Goal: Information Seeking & Learning: Find specific fact

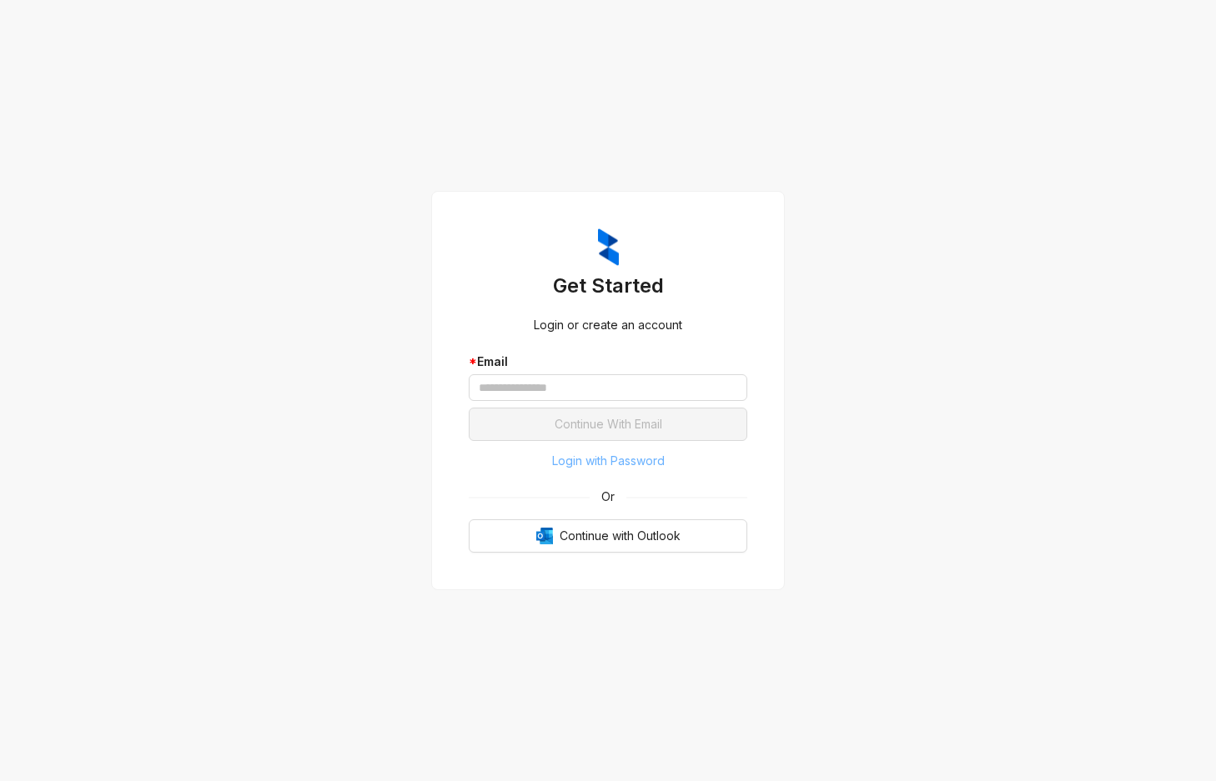
click at [595, 460] on span "Login with Password" at bounding box center [608, 461] width 113 height 18
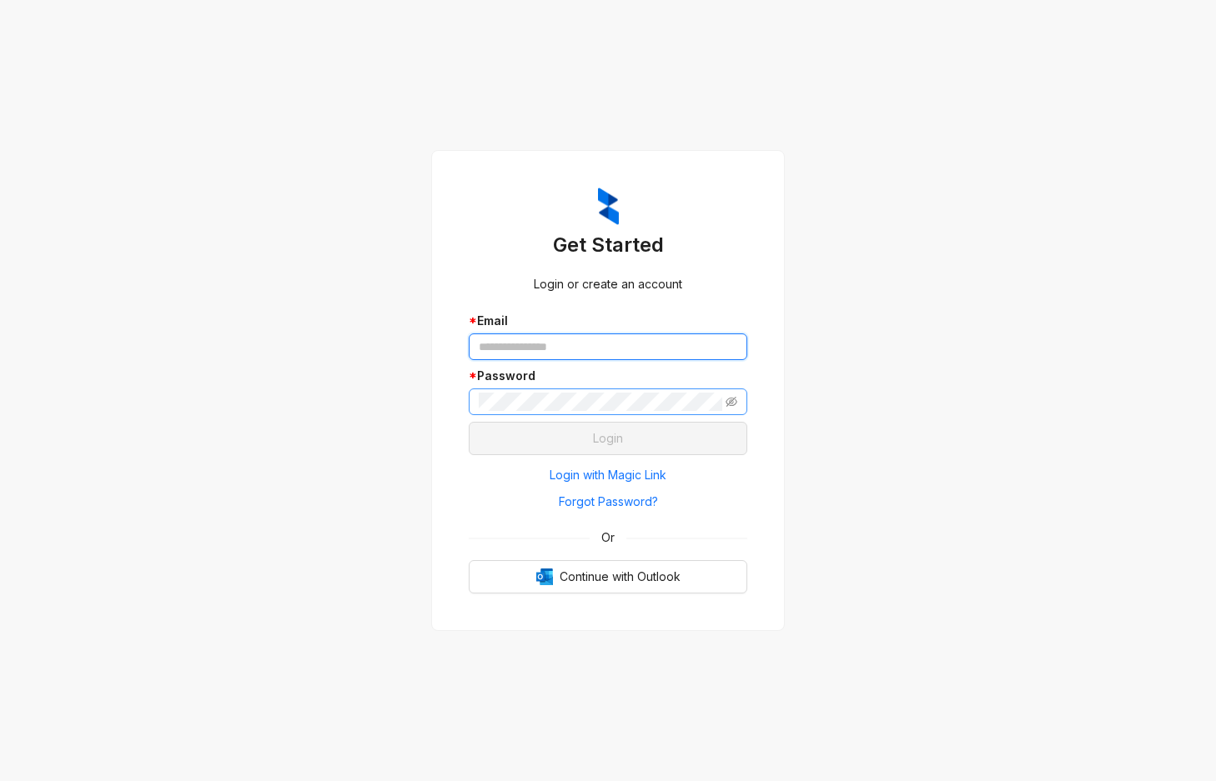
type input "**********"
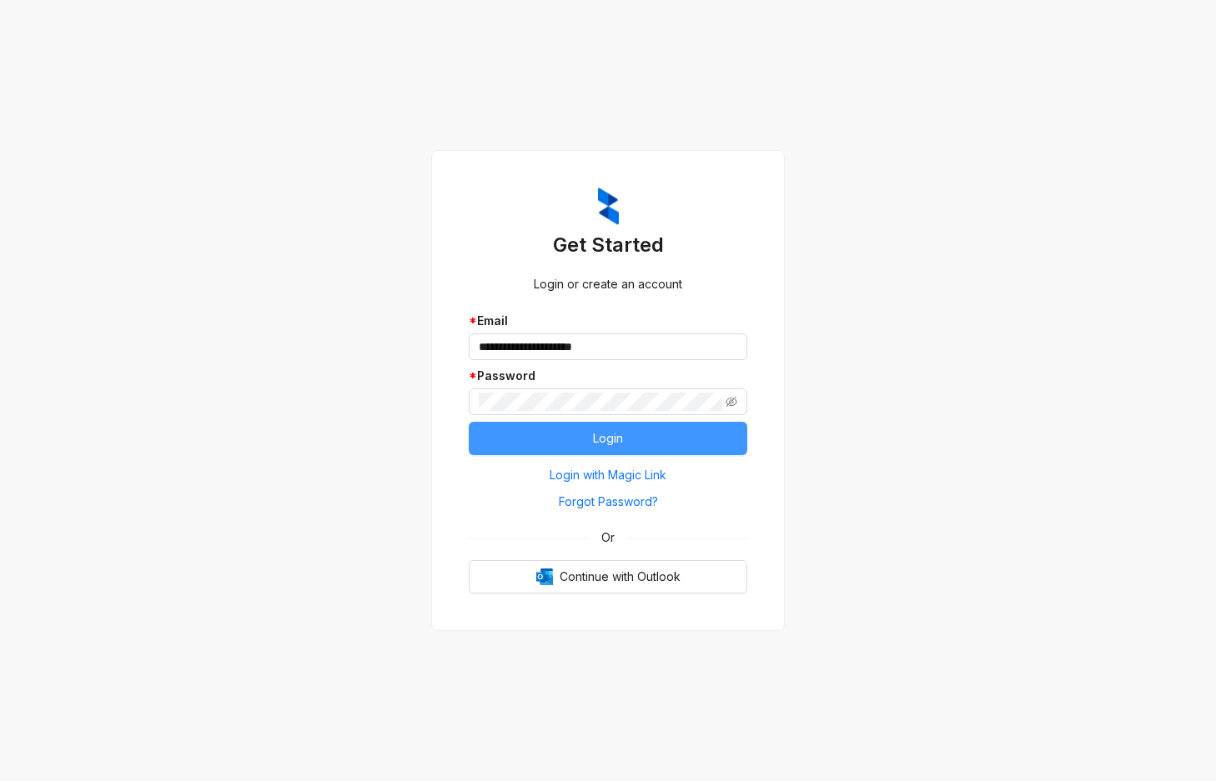
click at [610, 443] on span "Login" at bounding box center [608, 439] width 30 height 18
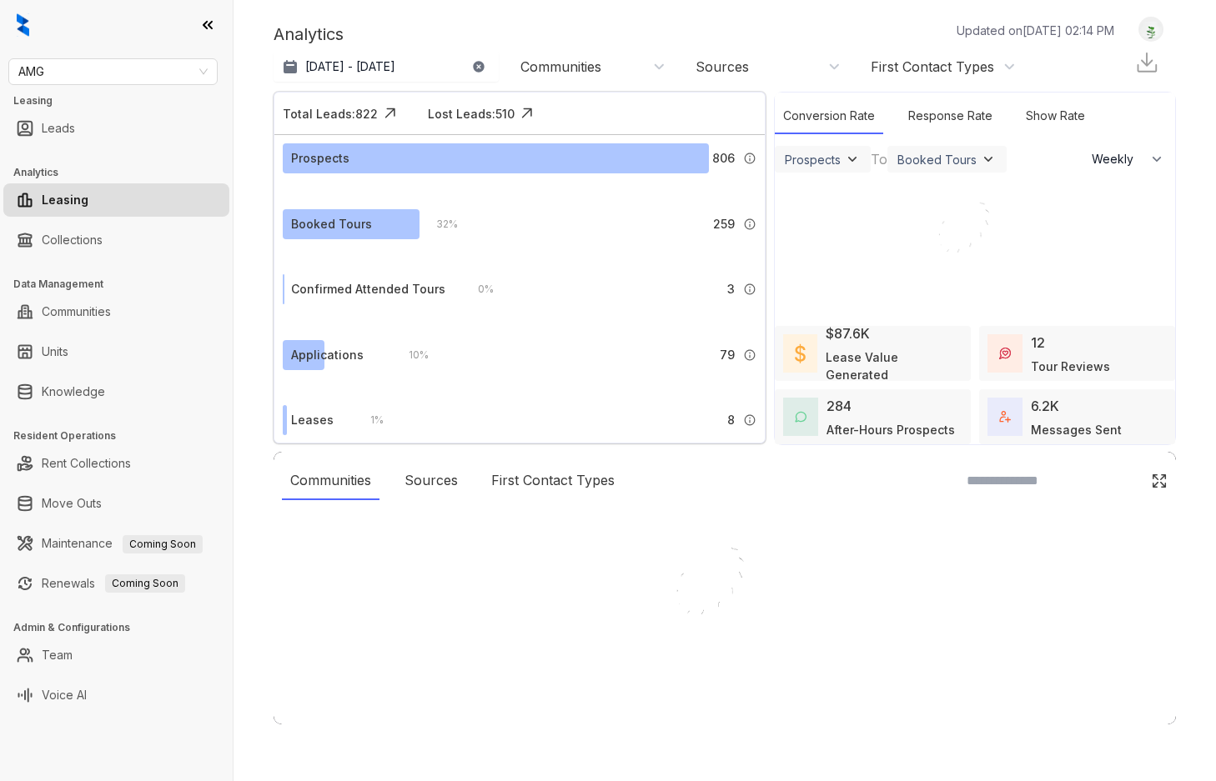
select select "******"
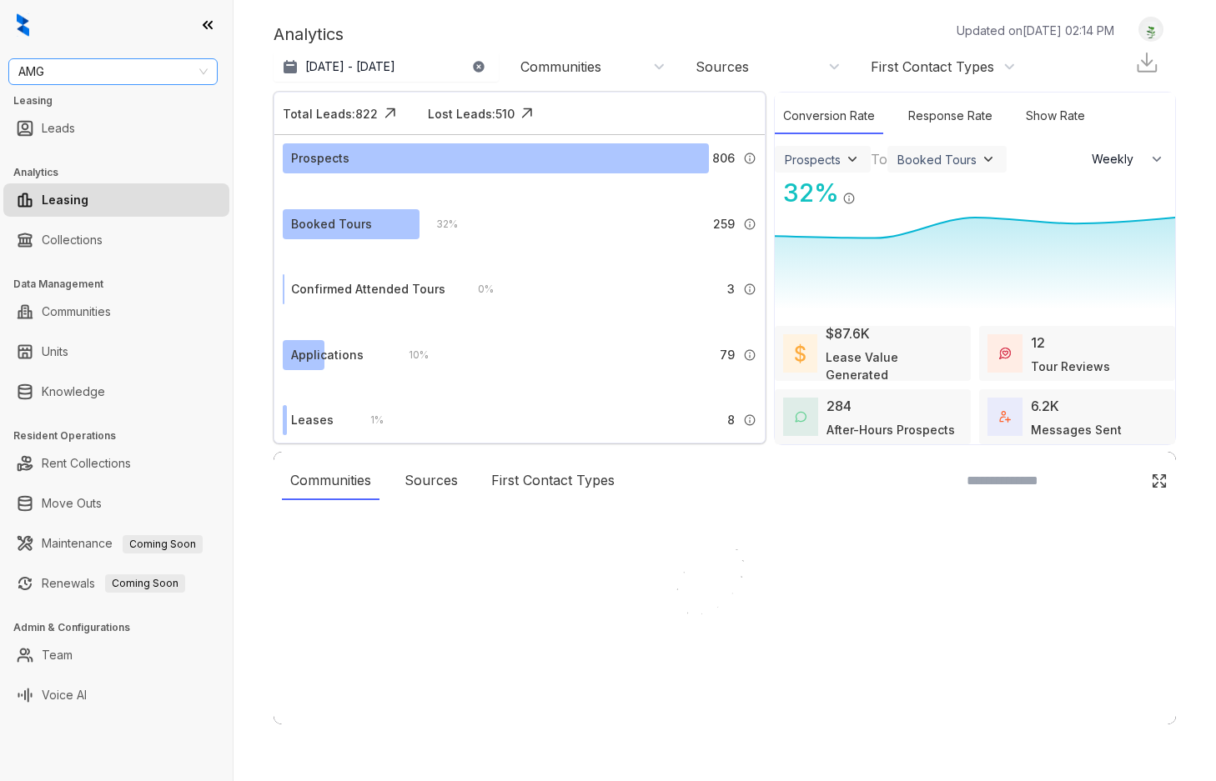
click at [144, 84] on div "AMG" at bounding box center [112, 71] width 209 height 27
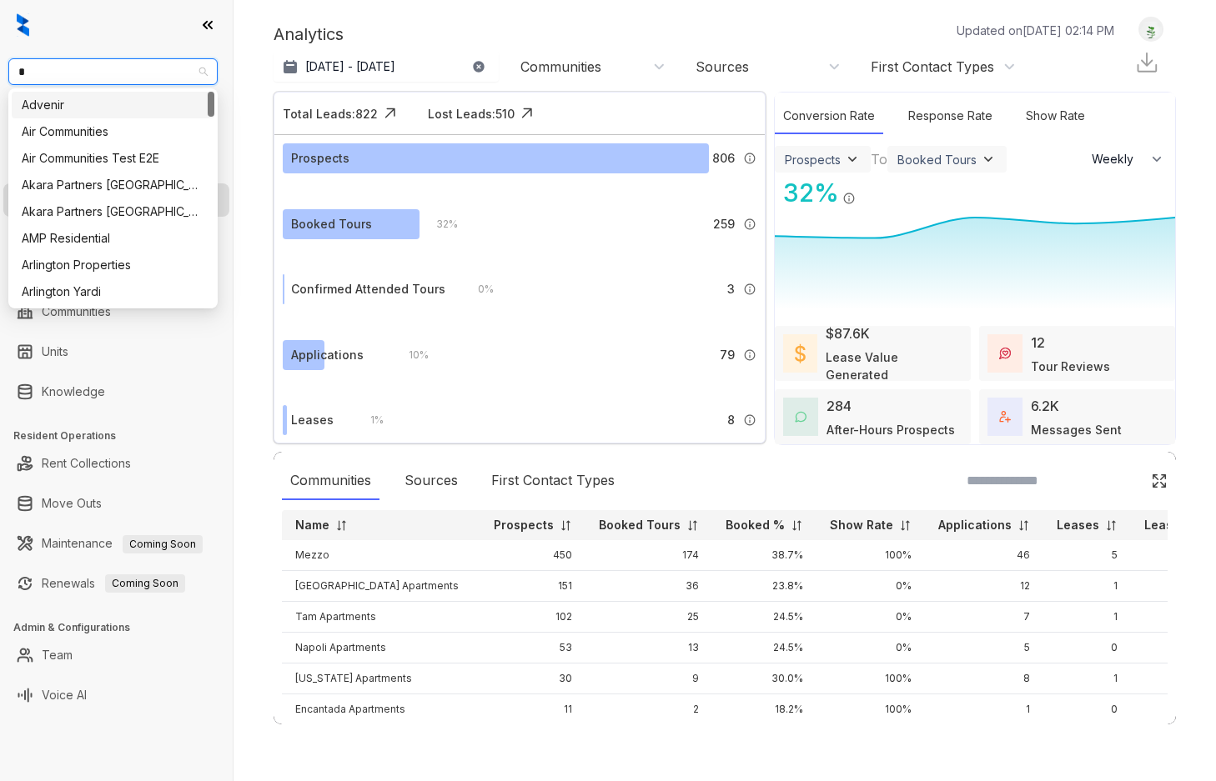
type input "**"
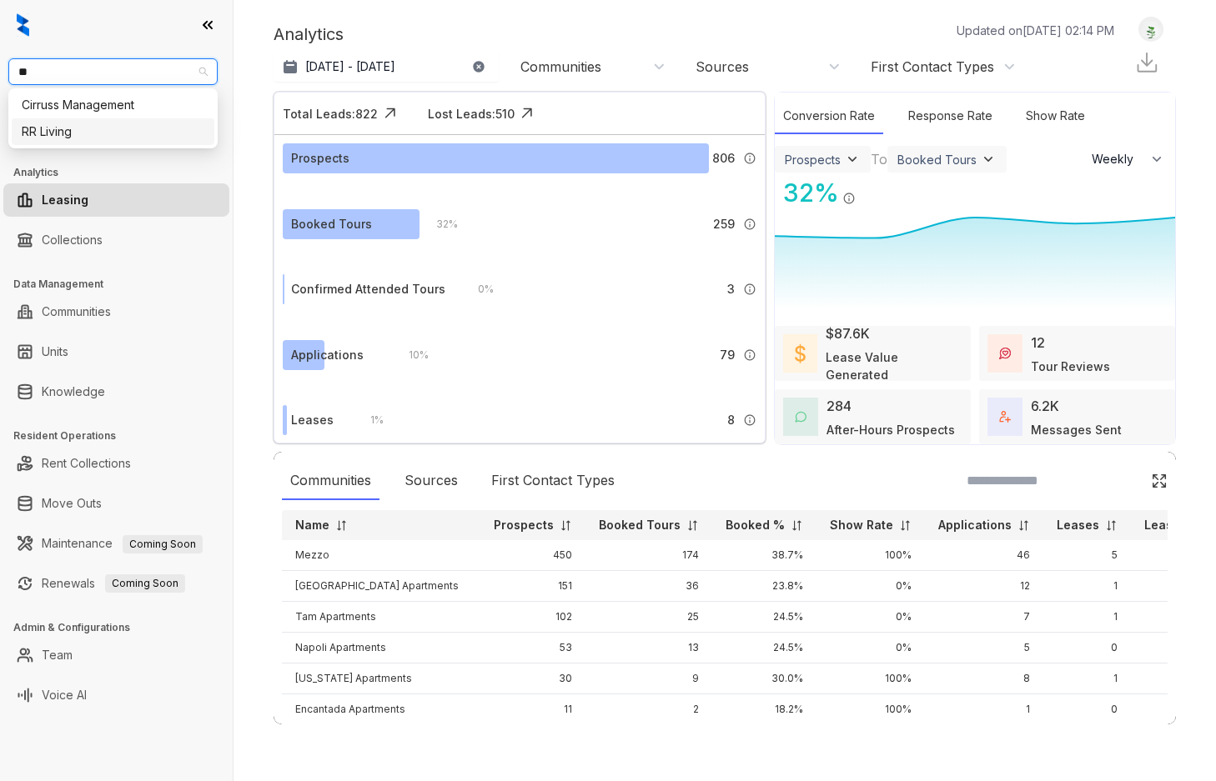
click at [128, 122] on div "RR Living" at bounding box center [113, 131] width 203 height 27
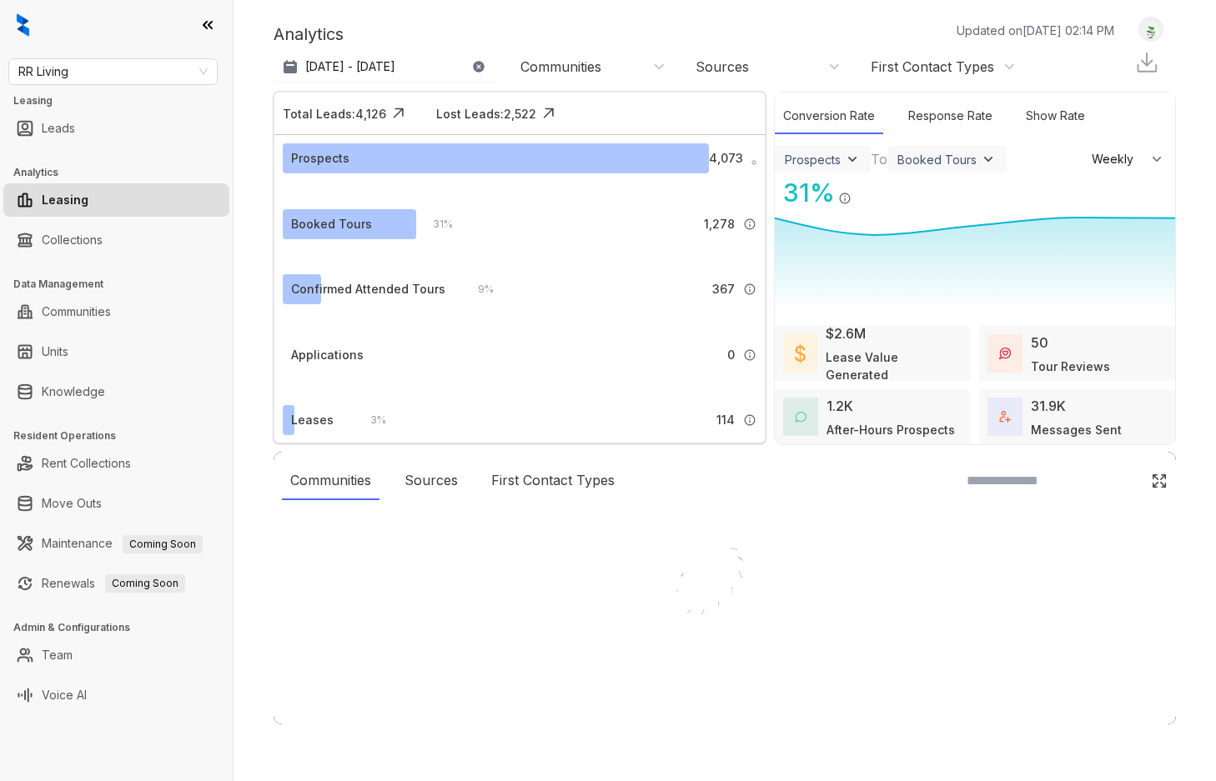
select select "******"
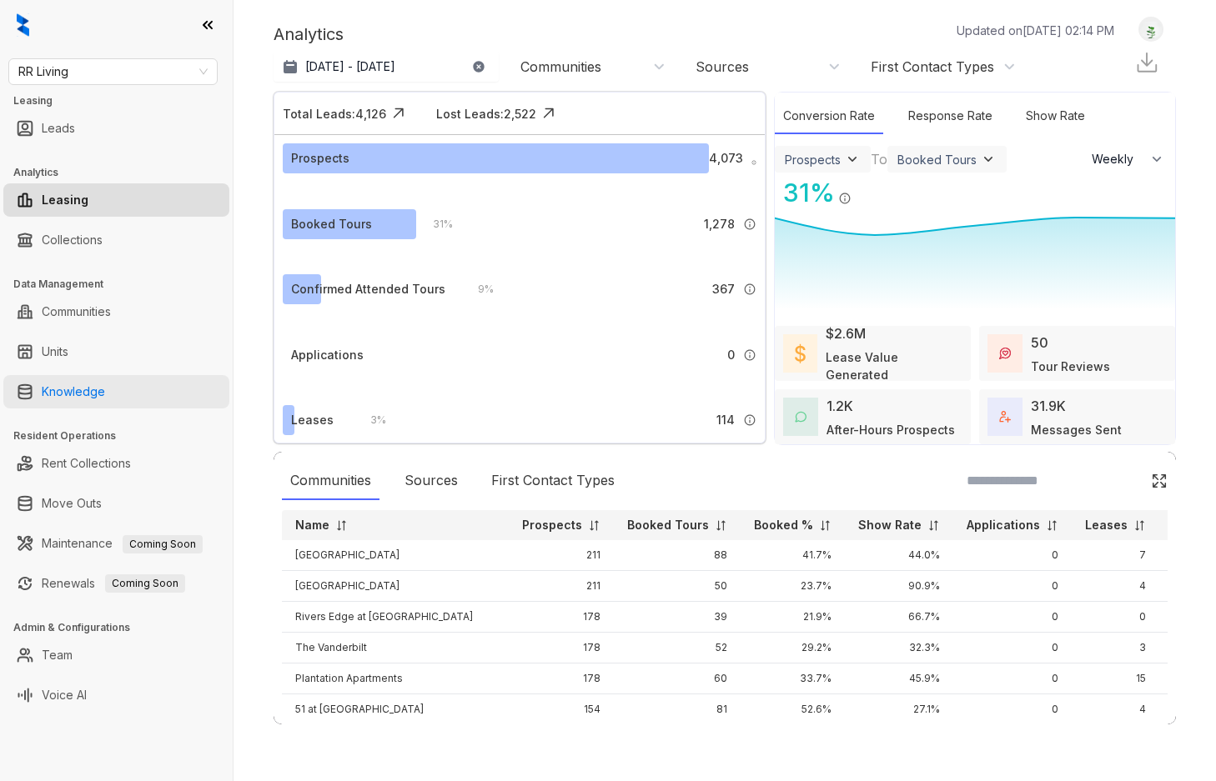
click at [105, 396] on link "Knowledge" at bounding box center [73, 391] width 63 height 33
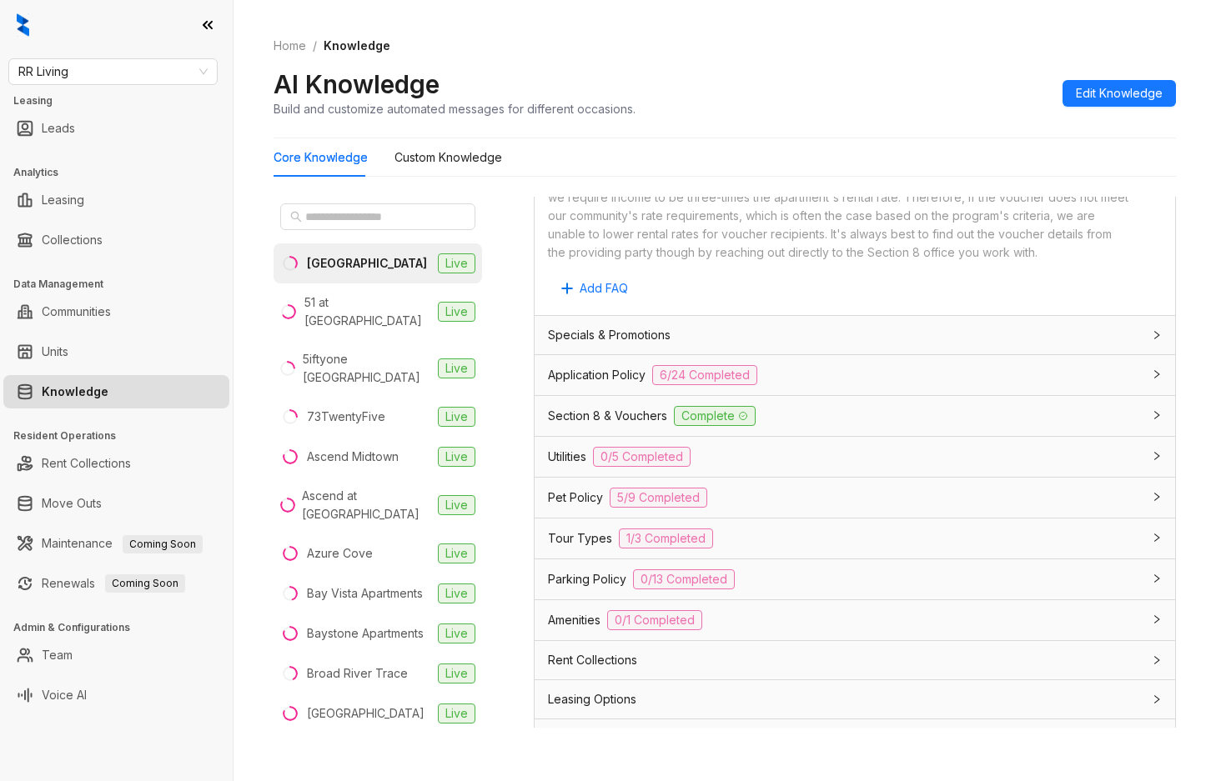
scroll to position [832, 0]
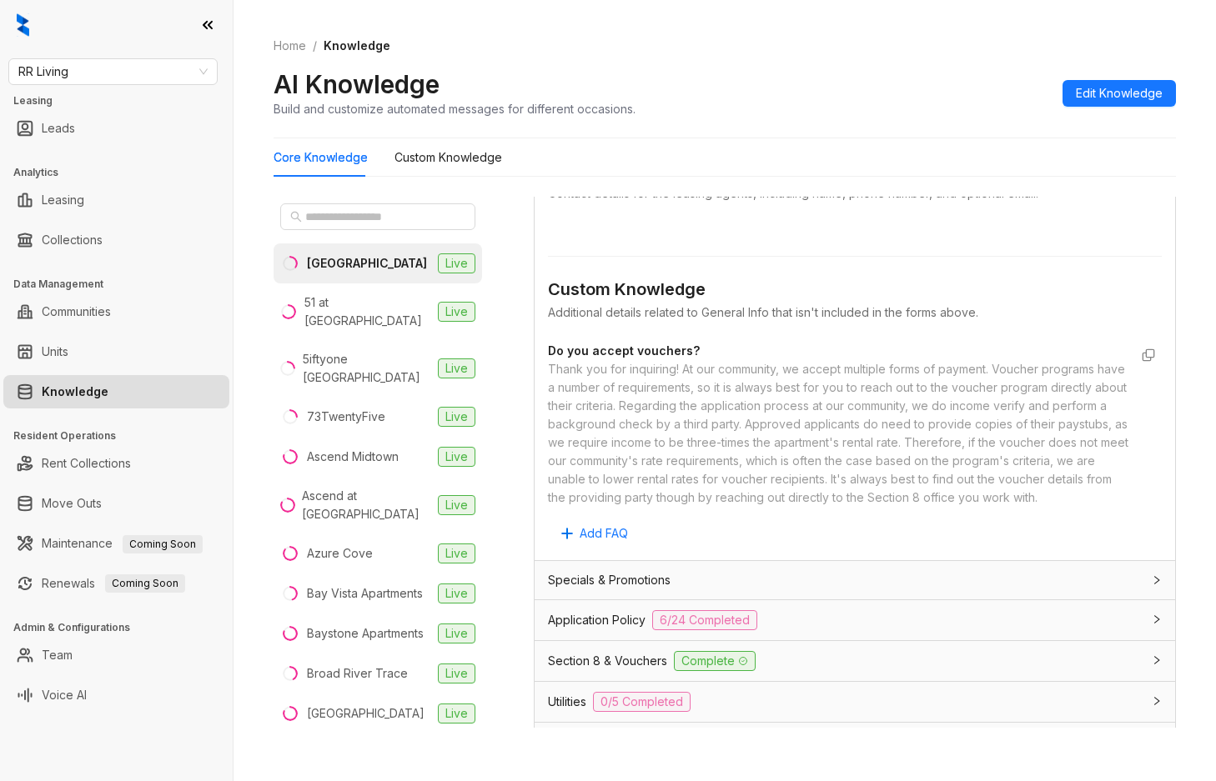
click at [853, 631] on div "Application Policy 6/24 Completed" at bounding box center [845, 621] width 594 height 20
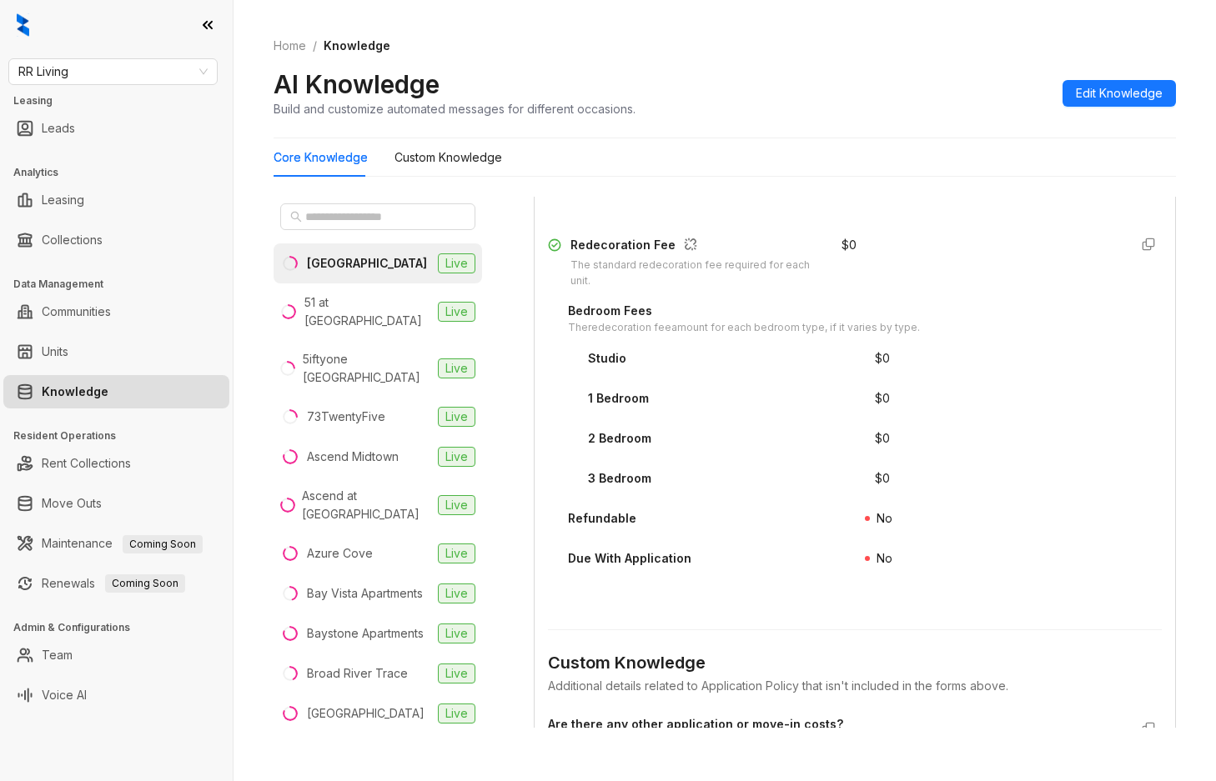
scroll to position [2917, 0]
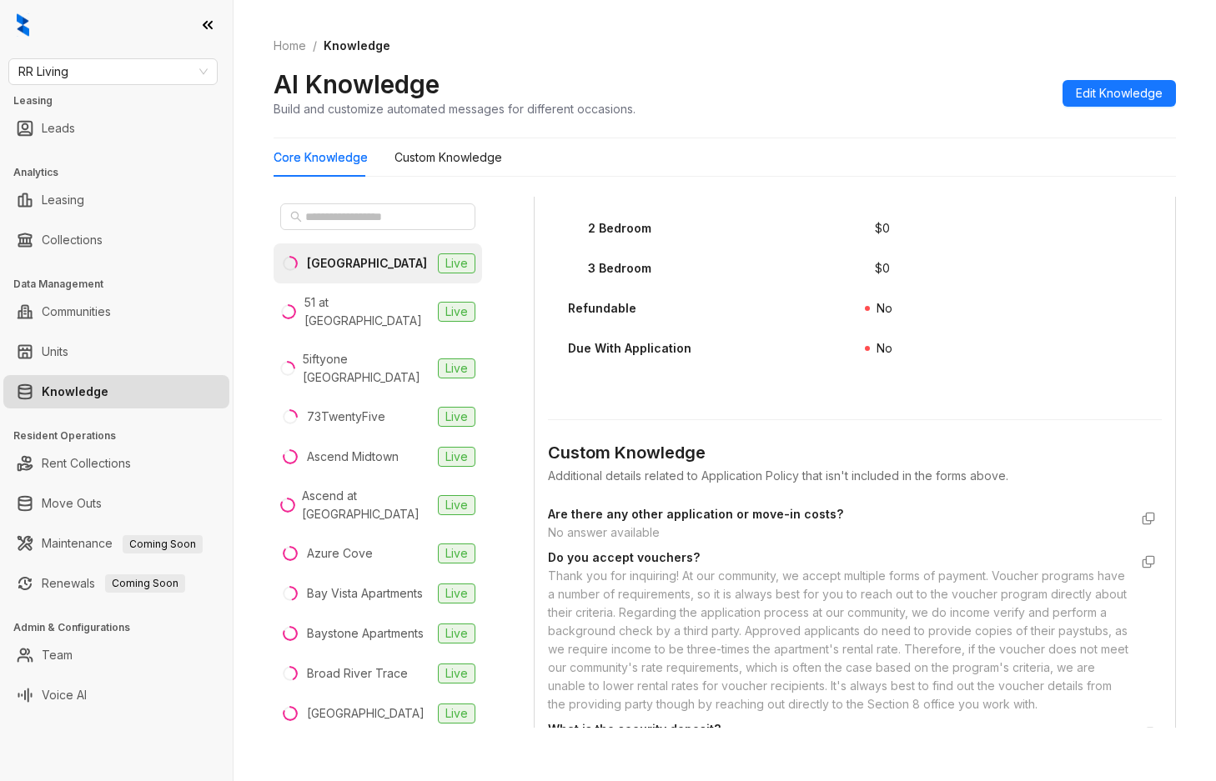
click at [96, 86] on div "RR Living Leasing Leads Analytics Leasing Collections Data Management Communiti…" at bounding box center [116, 390] width 233 height 781
click at [100, 74] on span "RR Living" at bounding box center [112, 71] width 189 height 25
type input "*****"
click at [108, 100] on div "Indus" at bounding box center [113, 105] width 183 height 18
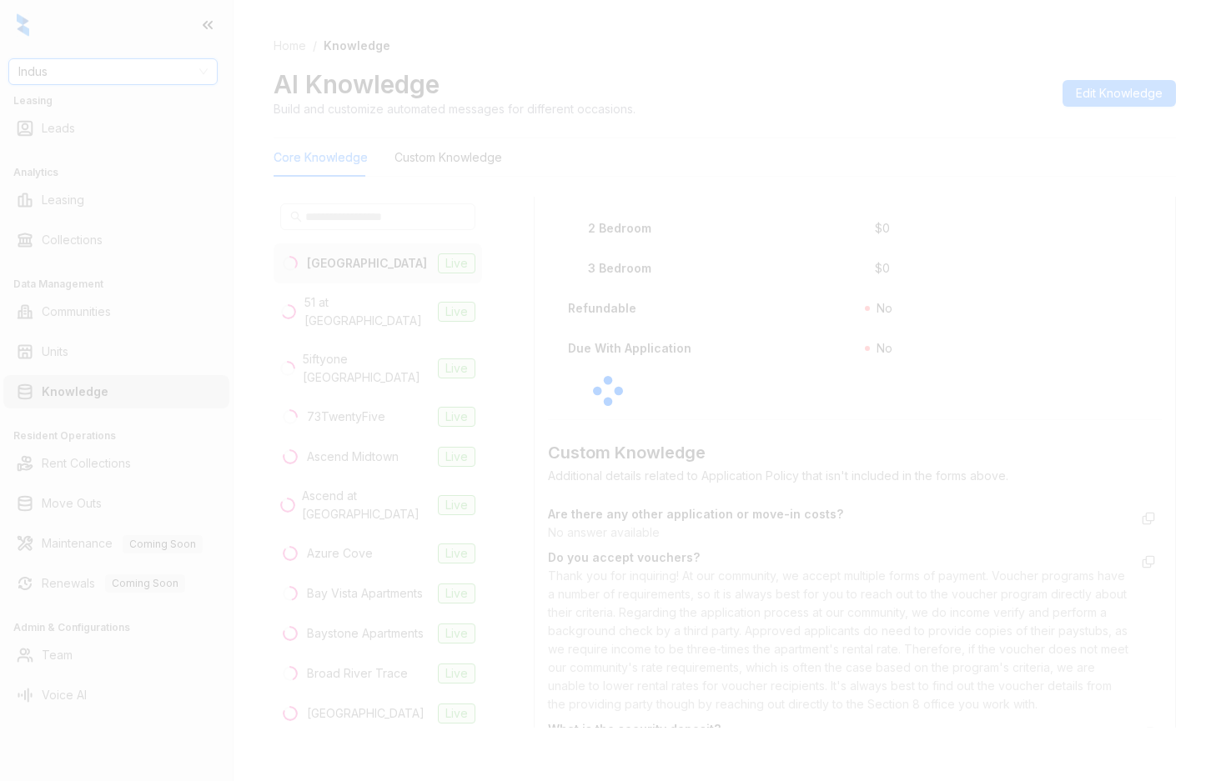
click at [52, 70] on div at bounding box center [608, 390] width 1216 height 781
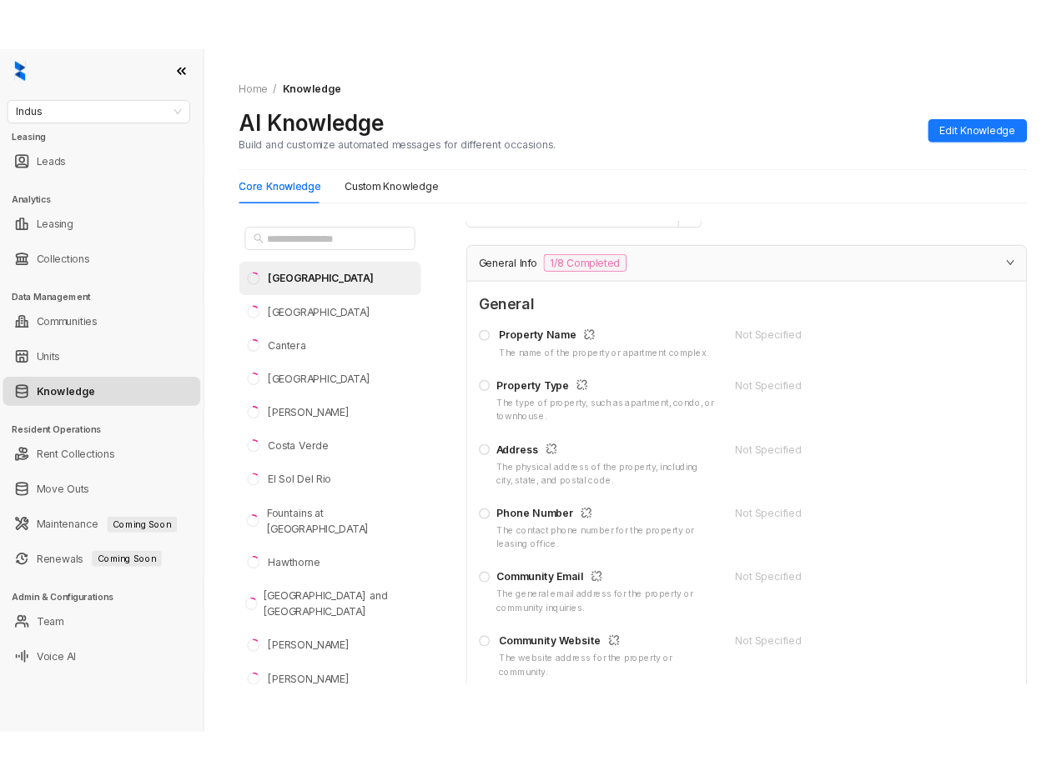
scroll to position [250, 0]
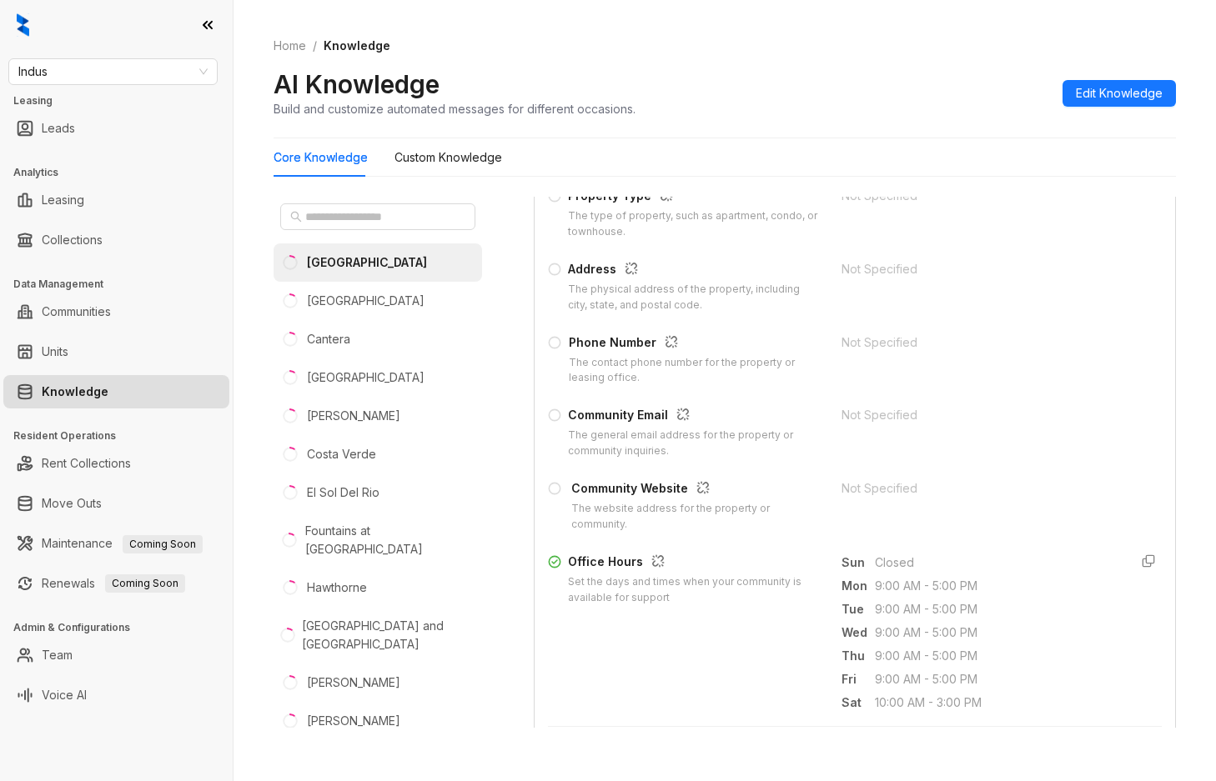
click at [110, 58] on div "Indus Leasing Leads Analytics Leasing Collections Data Management Communities U…" at bounding box center [116, 390] width 233 height 781
click at [106, 69] on span "Indus" at bounding box center [112, 71] width 189 height 25
type input "*******"
click at [111, 105] on div "Gallery Residential" at bounding box center [113, 105] width 183 height 18
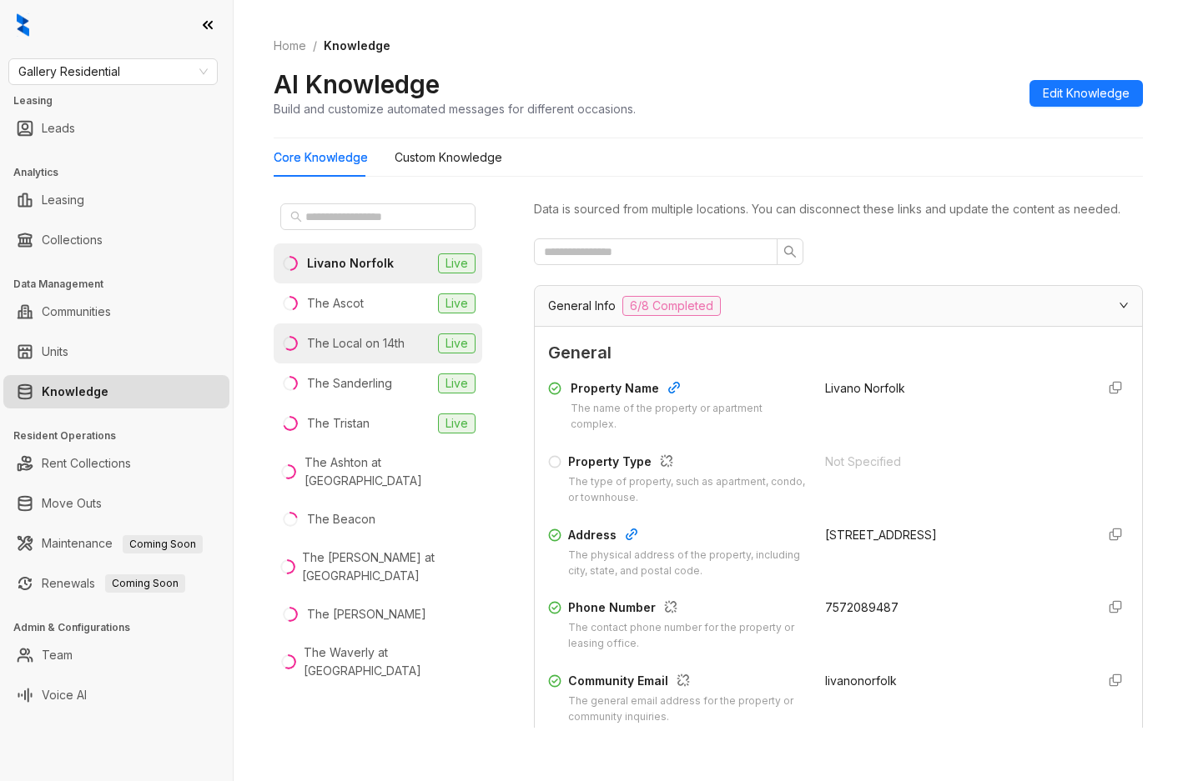
click at [360, 343] on div "The Local on 14th" at bounding box center [356, 343] width 98 height 18
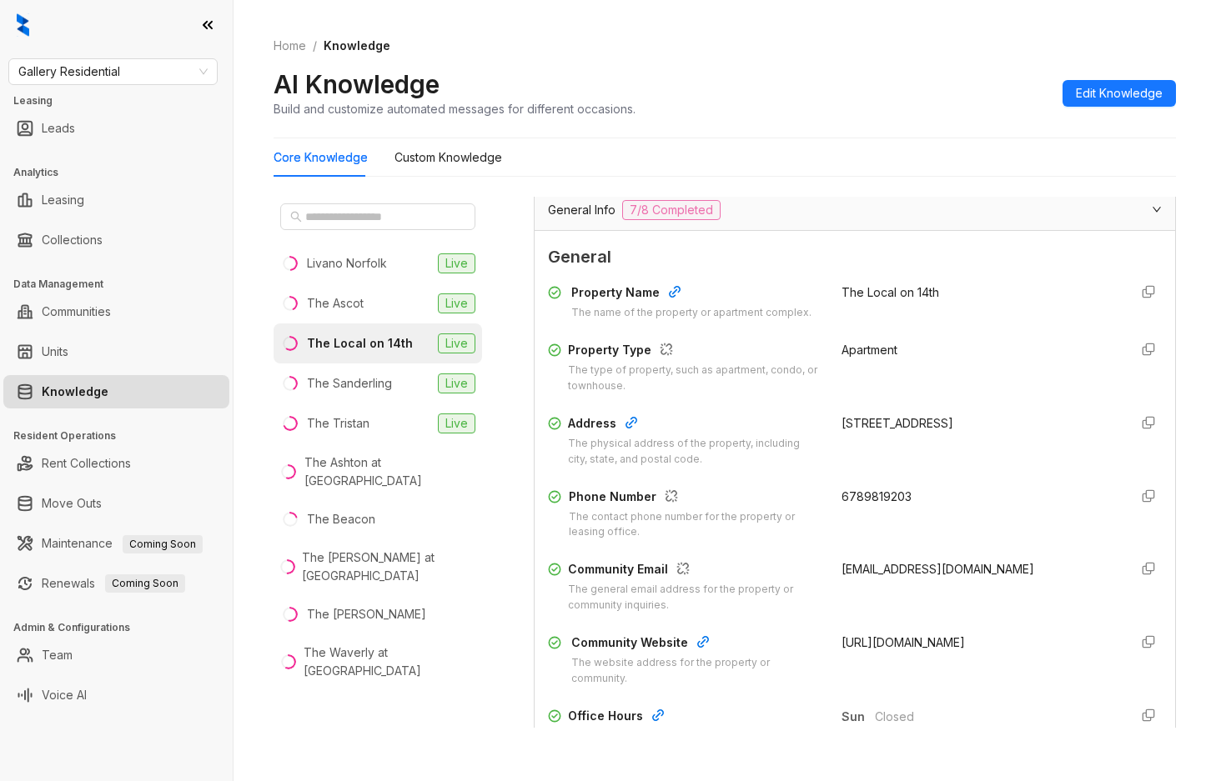
scroll to position [83, 0]
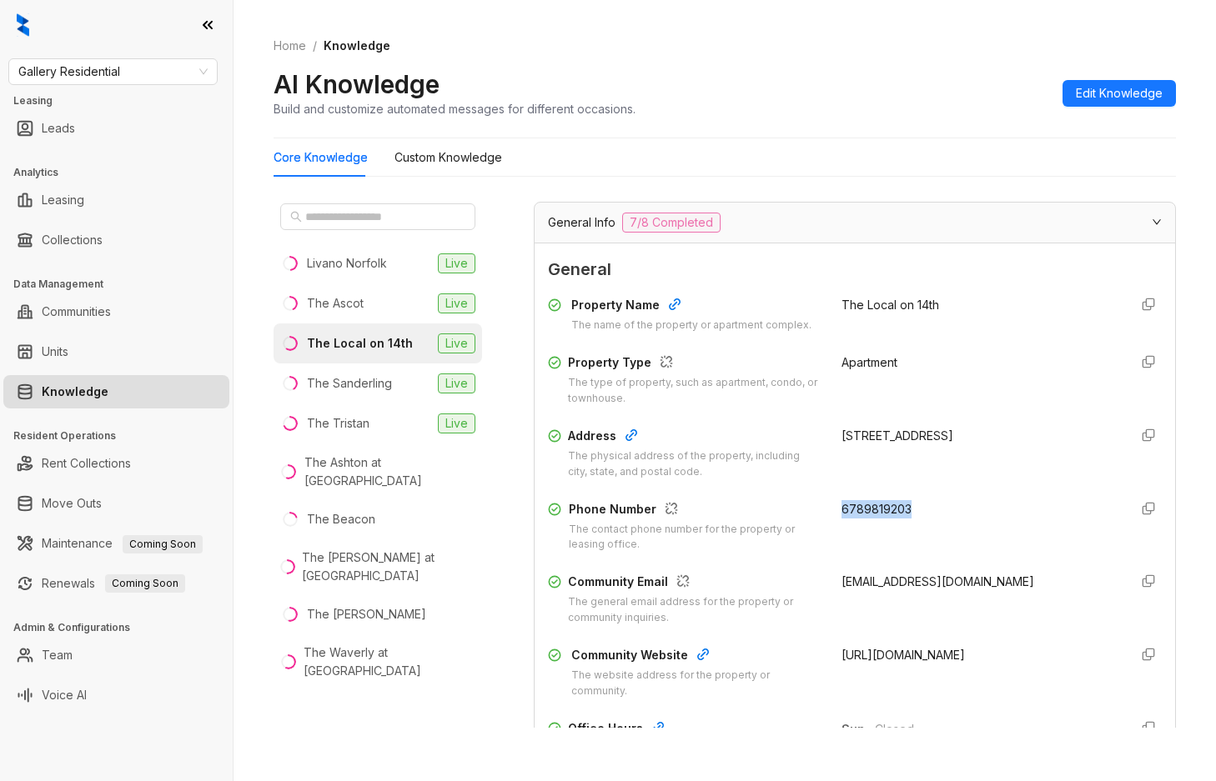
drag, startPoint x: 917, startPoint y: 510, endPoint x: 940, endPoint y: 512, distance: 22.7
click at [940, 512] on div "Phone Number The contact phone number for the property or leasing office. 67898…" at bounding box center [855, 526] width 614 height 53
copy span "6789819203"
drag, startPoint x: 820, startPoint y: 586, endPoint x: 1058, endPoint y: 583, distance: 237.7
click at [1062, 583] on div "Community Email The general email address for the property or community inquiri…" at bounding box center [855, 599] width 614 height 53
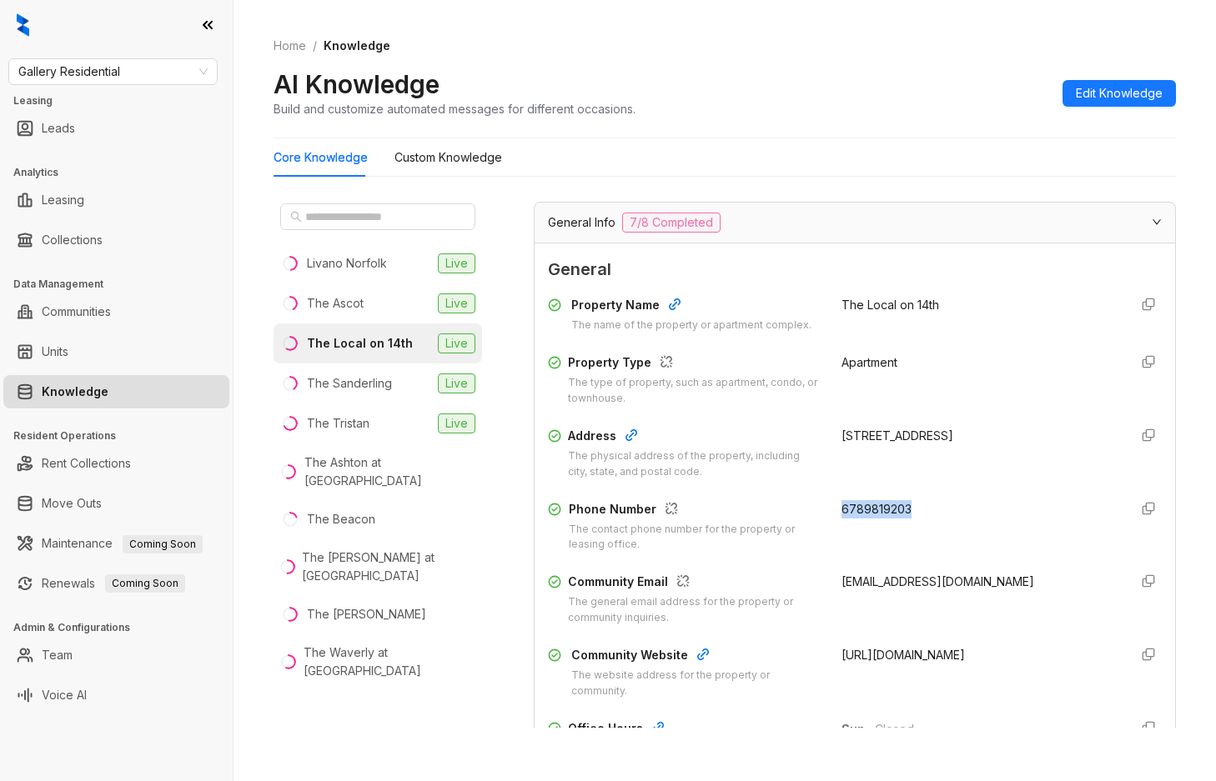
copy span "cdlocalon14th@galleryresidential.com"
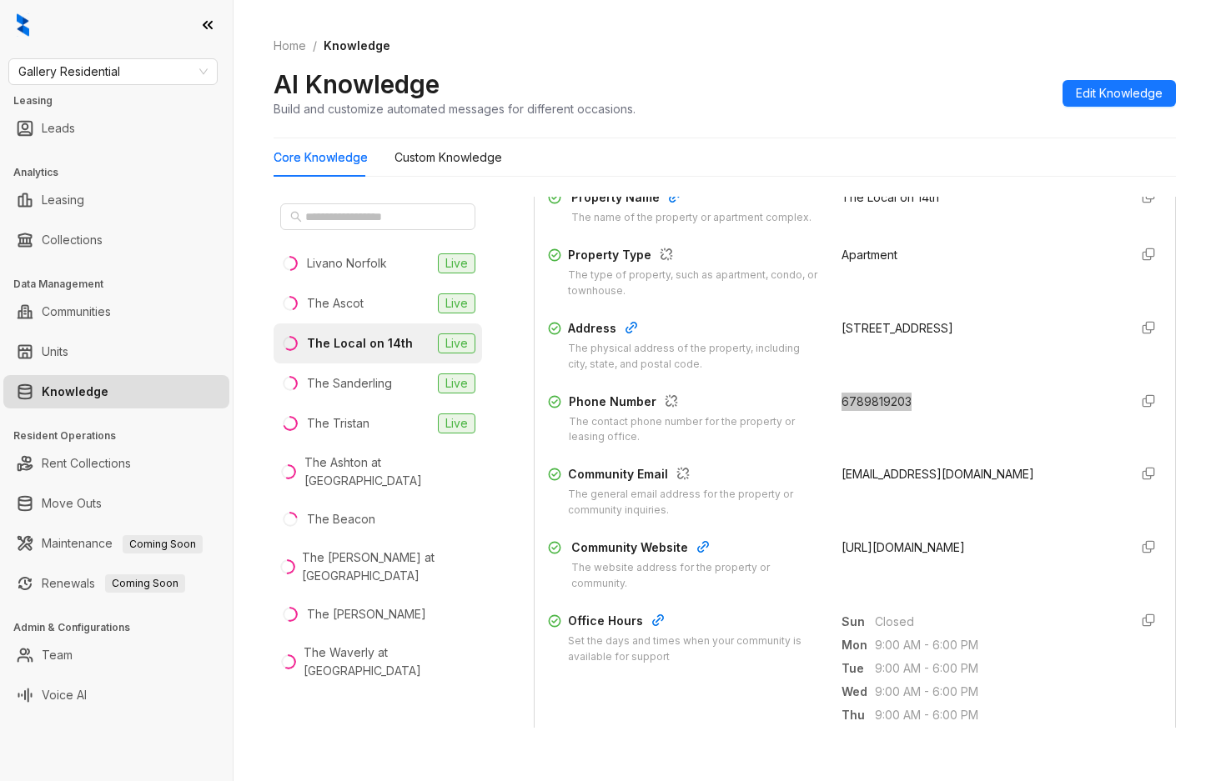
scroll to position [250, 0]
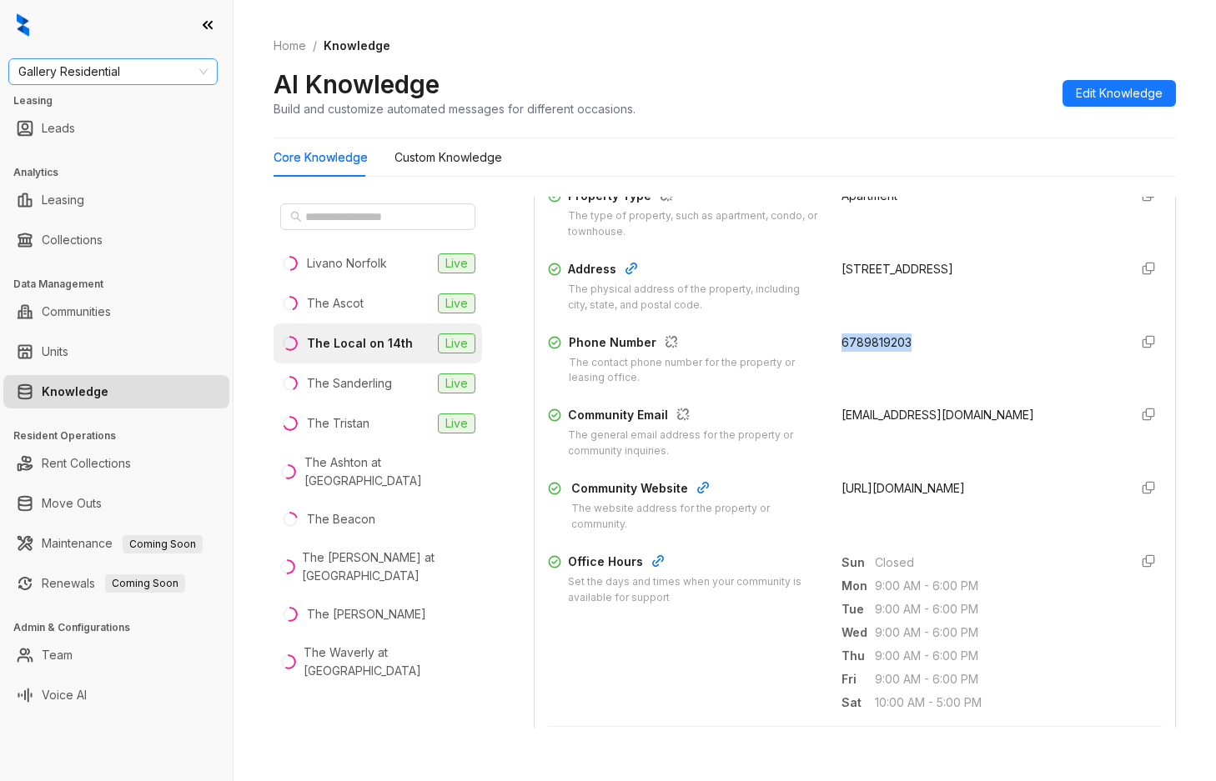
click at [136, 75] on span "Gallery Residential" at bounding box center [112, 71] width 189 height 25
type input "******"
click at [117, 103] on div "Unified Residential" at bounding box center [113, 105] width 183 height 18
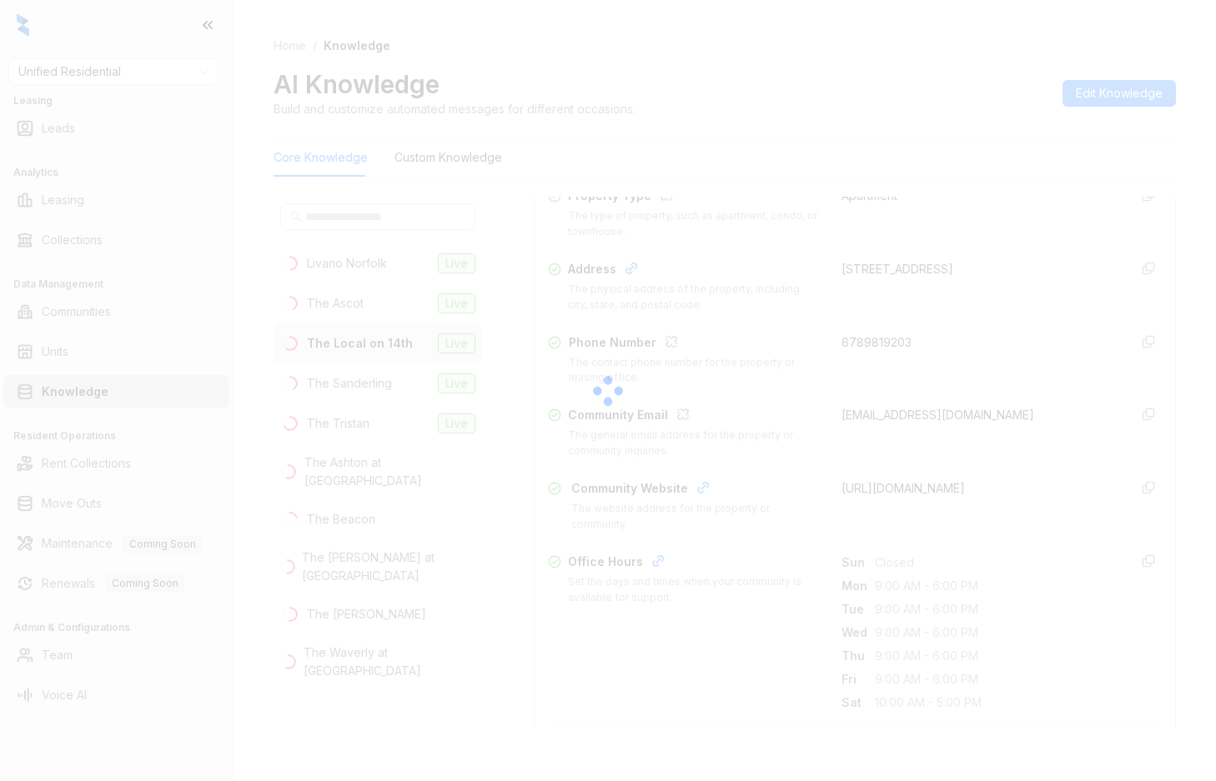
click at [837, 92] on div at bounding box center [608, 390] width 1216 height 781
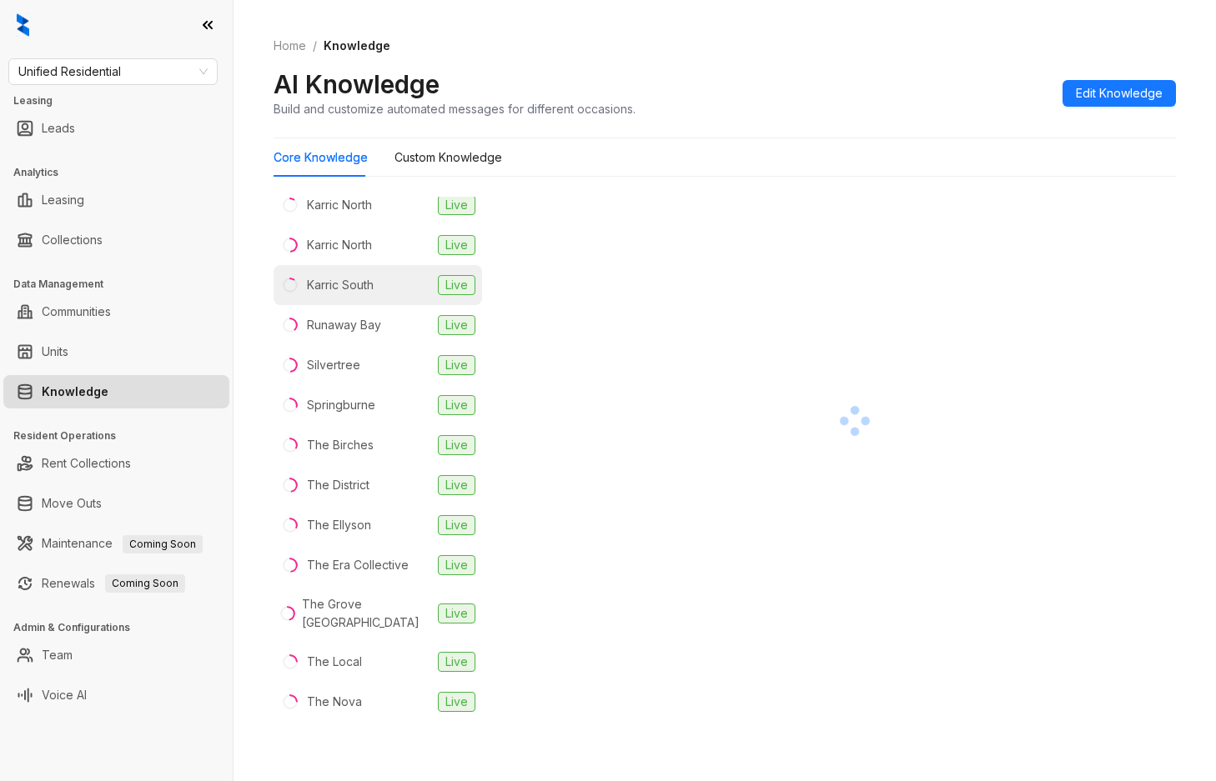
scroll to position [333, 0]
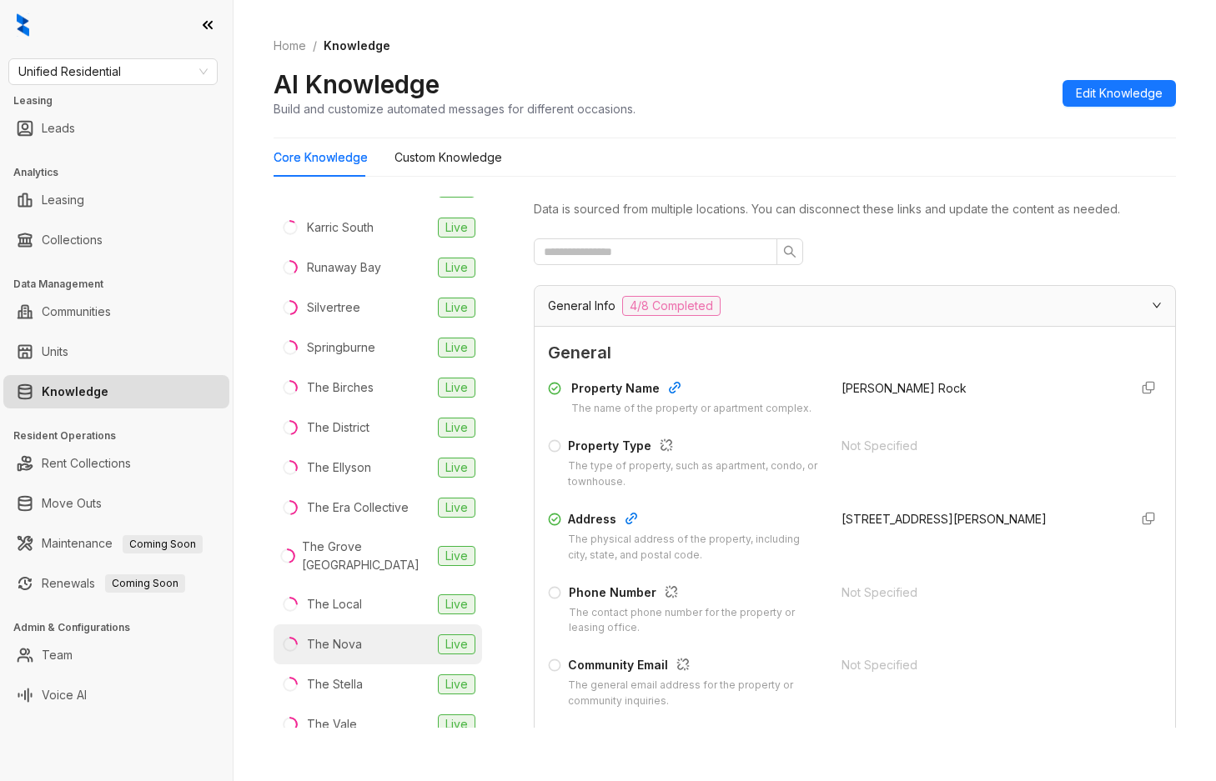
click at [344, 636] on div "The Nova" at bounding box center [334, 645] width 55 height 18
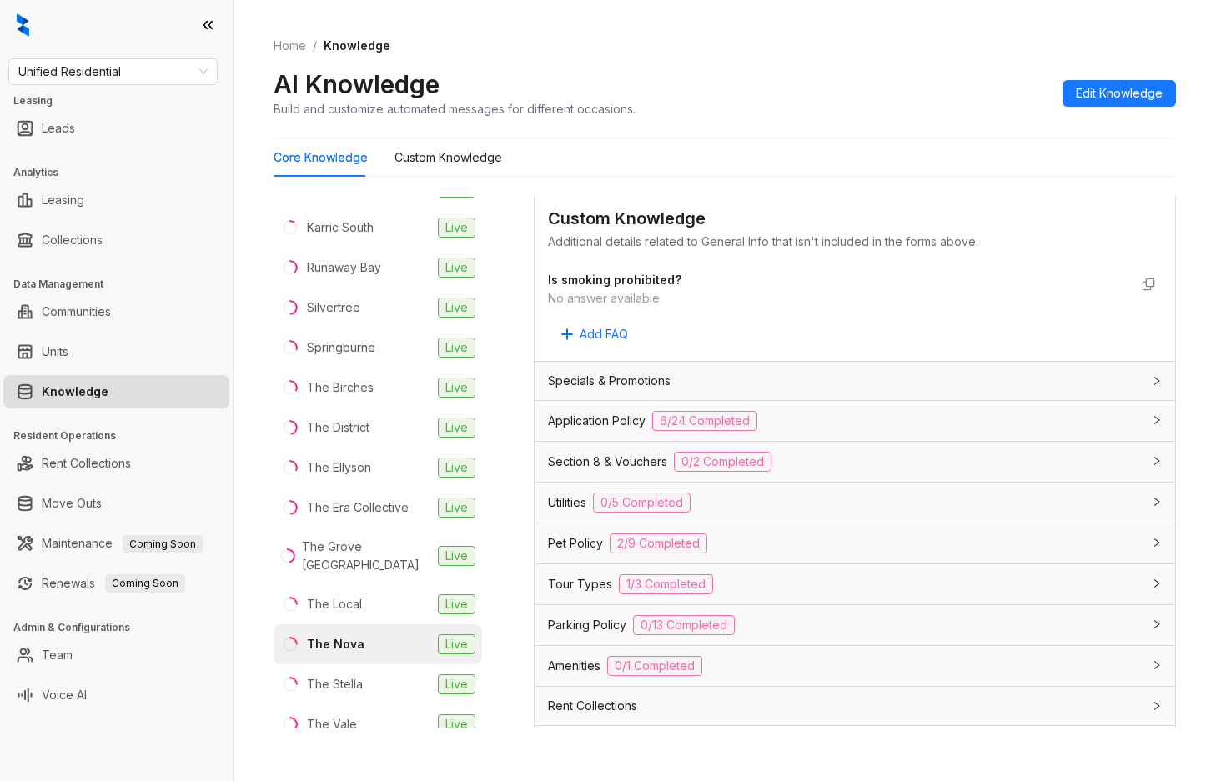
scroll to position [917, 0]
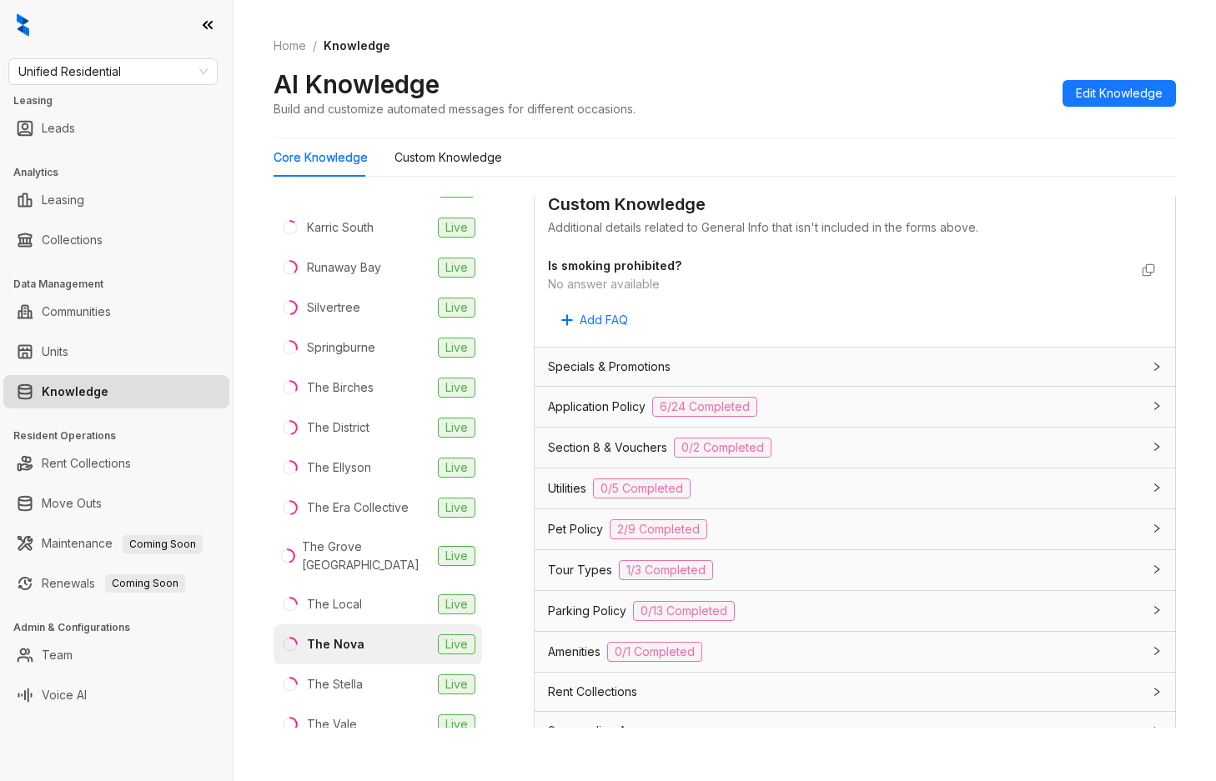
click at [827, 417] on div "Application Policy 6/24 Completed" at bounding box center [845, 407] width 594 height 20
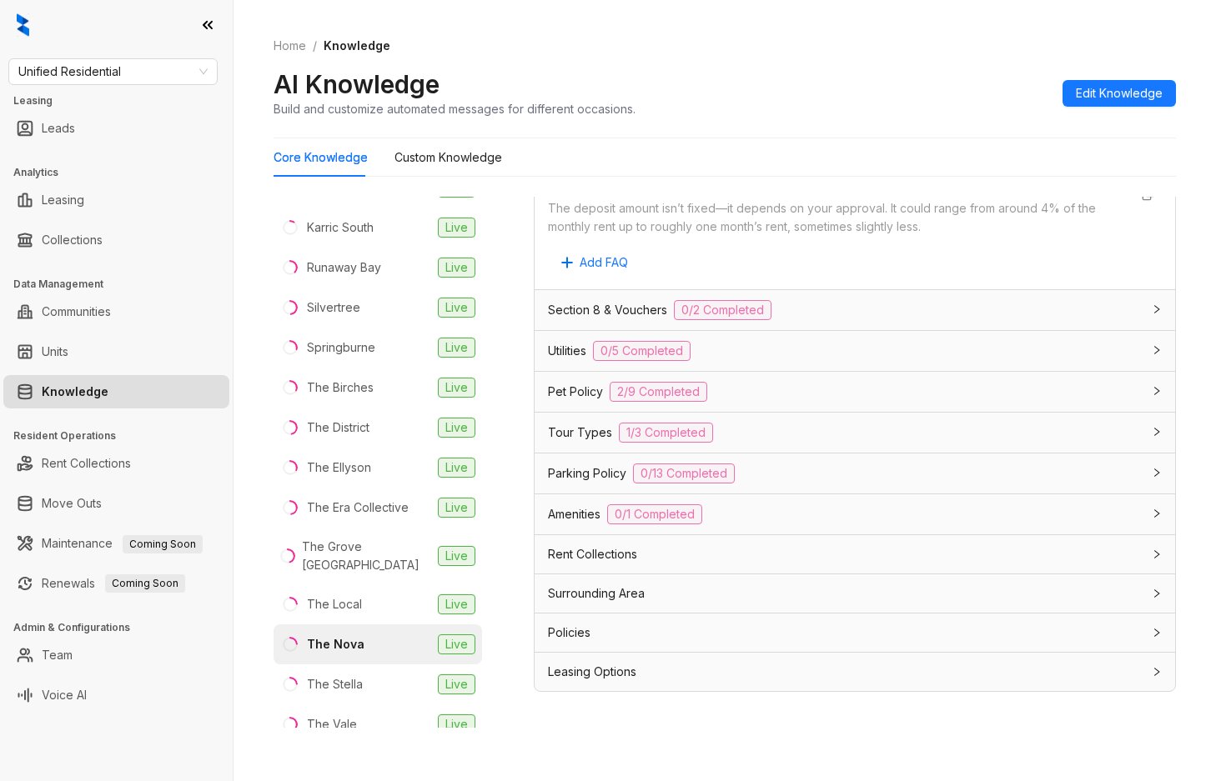
scroll to position [53, 0]
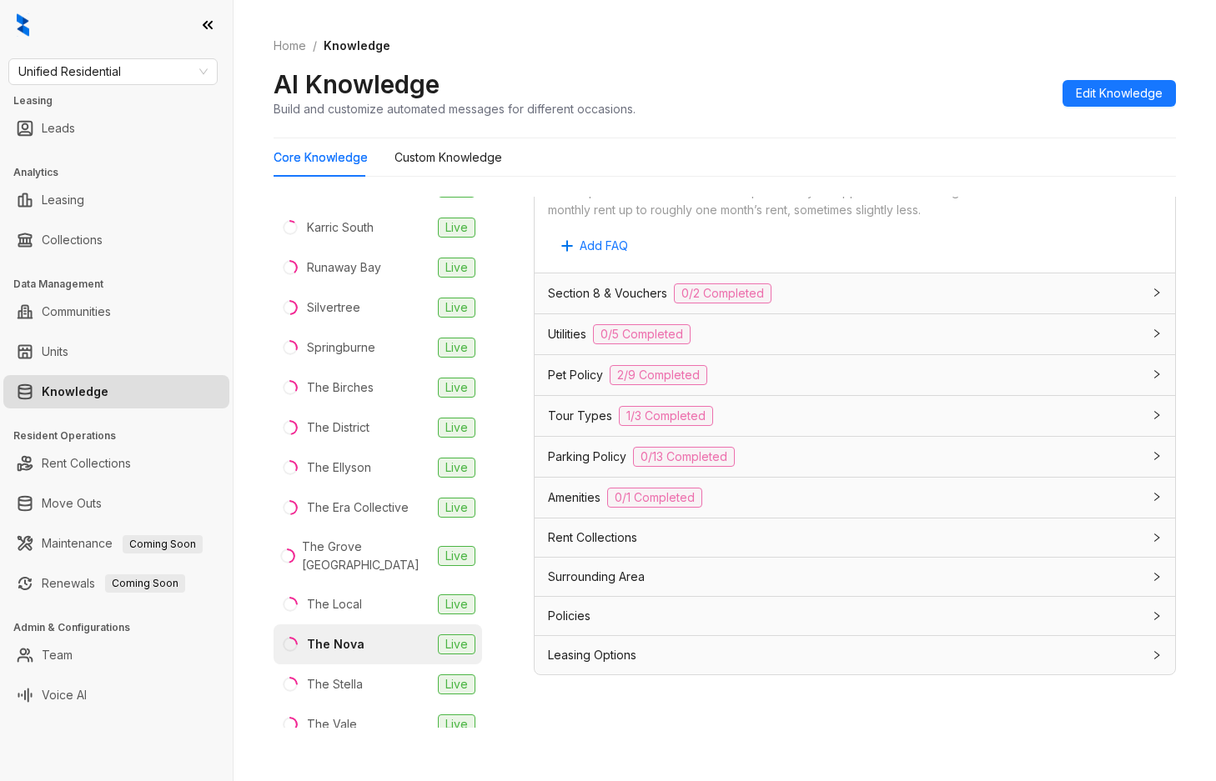
click at [719, 652] on div "Leasing Options" at bounding box center [845, 655] width 594 height 18
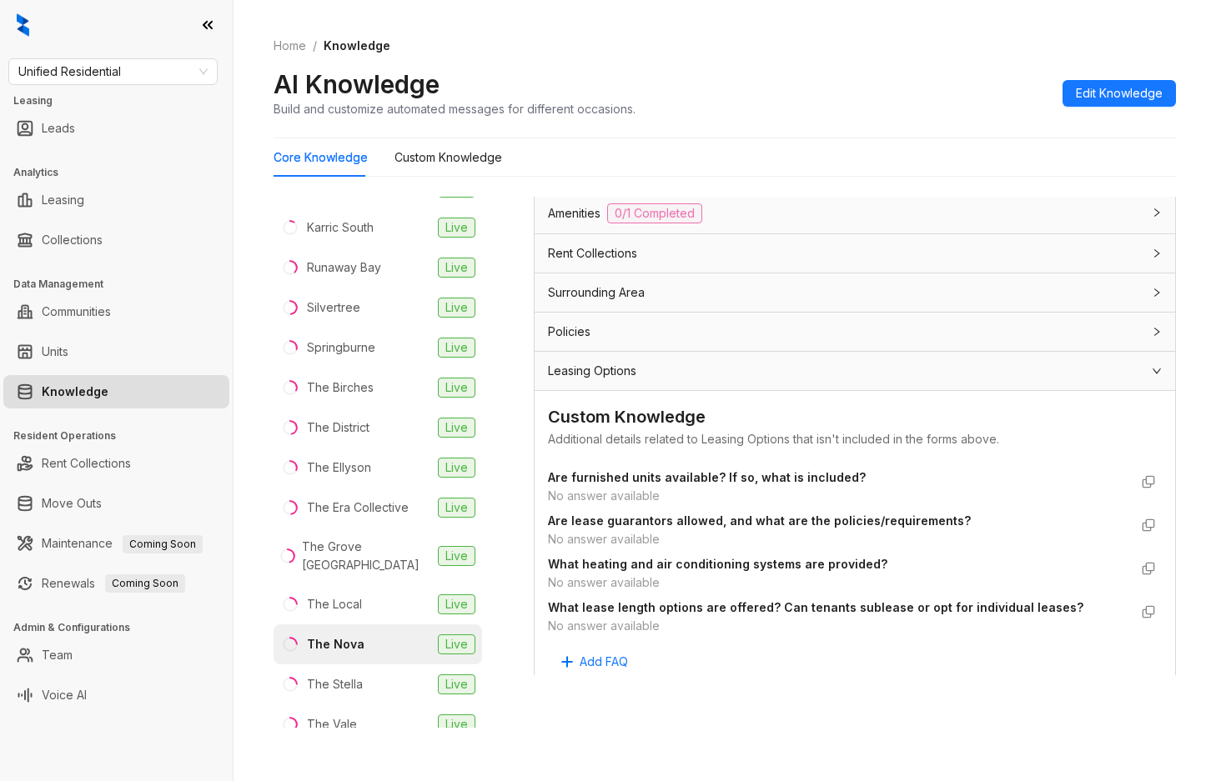
scroll to position [3396, 0]
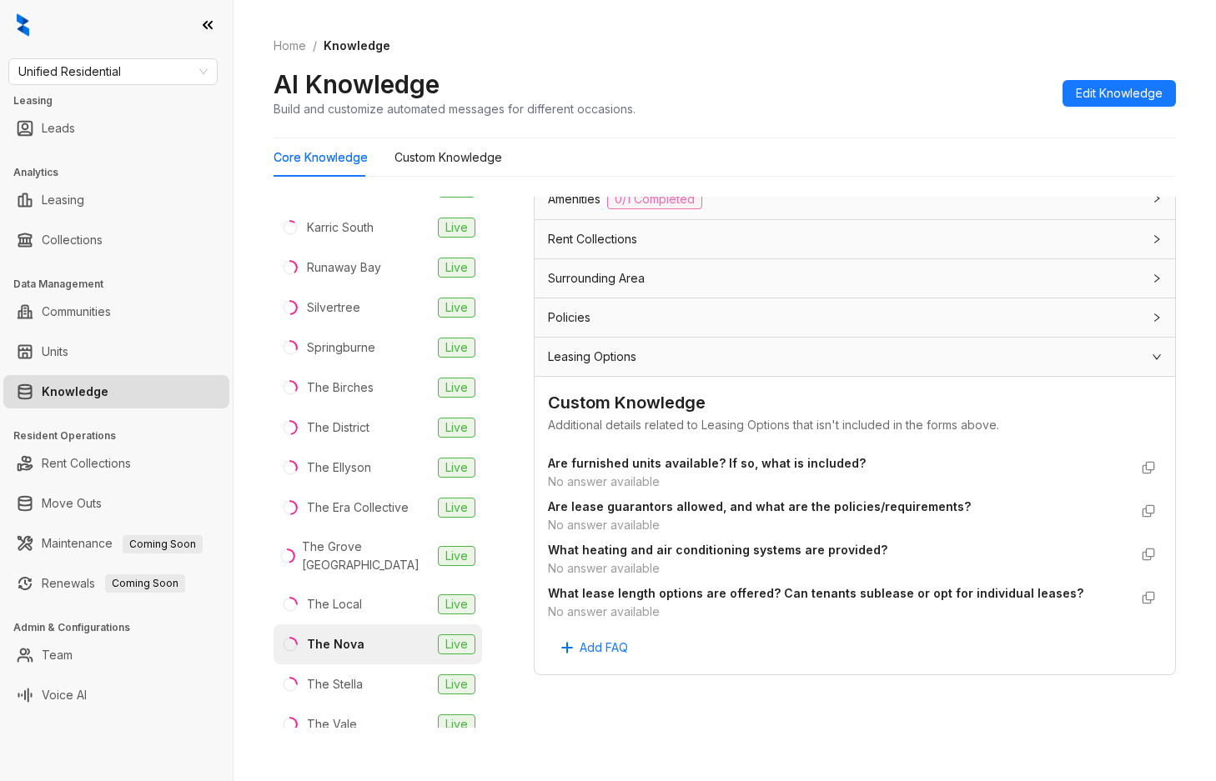
click at [971, 358] on div "Leasing Options" at bounding box center [845, 357] width 594 height 18
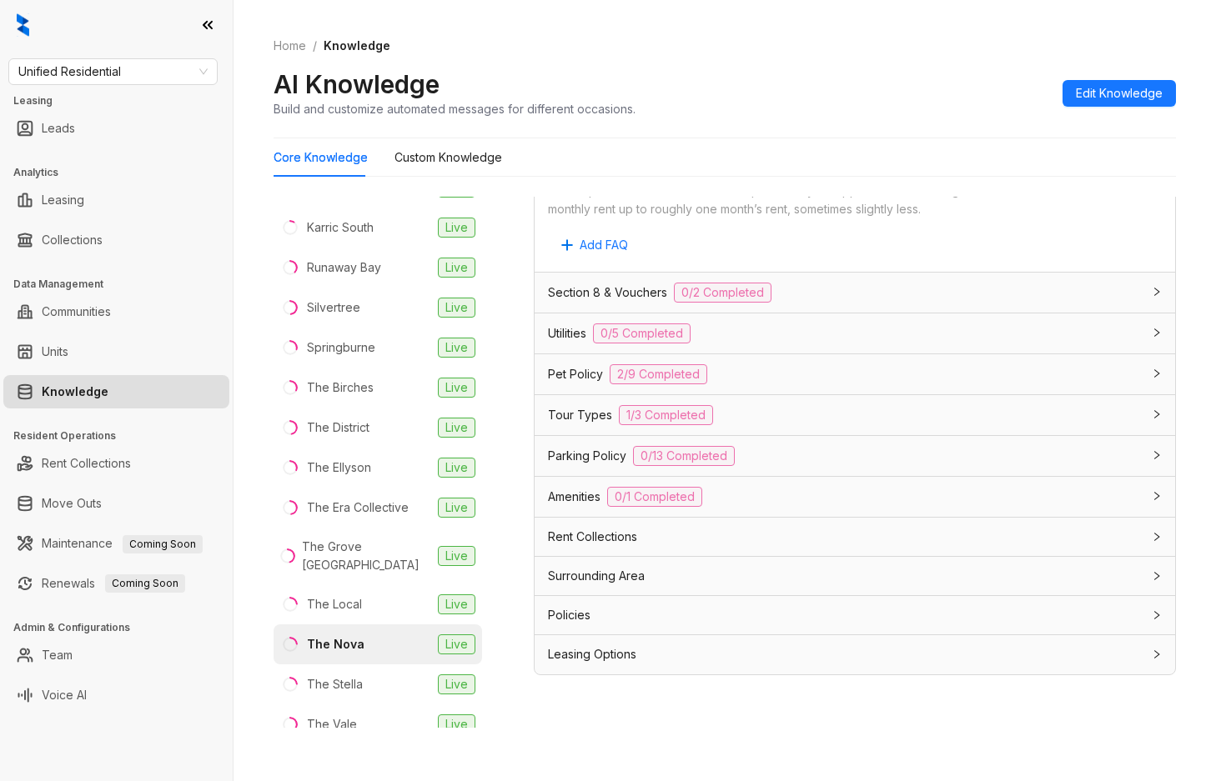
scroll to position [3098, 0]
click at [674, 607] on div "Policies" at bounding box center [845, 616] width 594 height 18
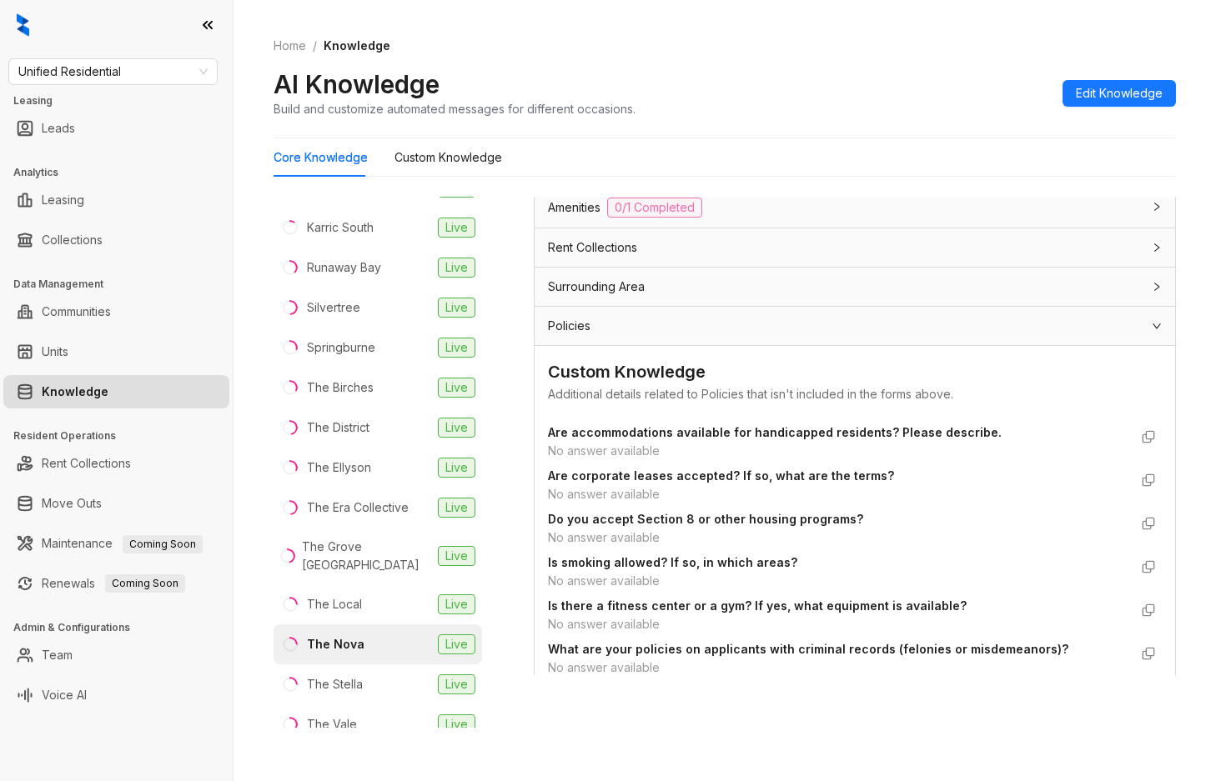
scroll to position [3233, 0]
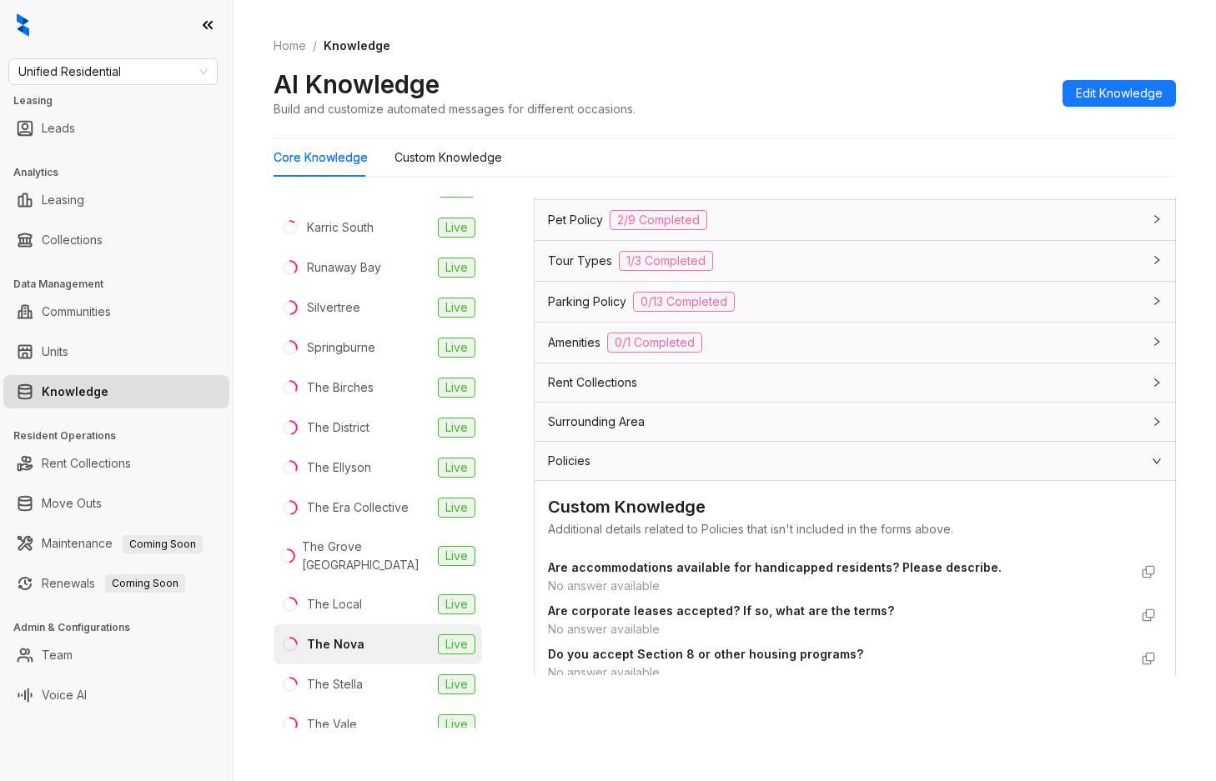
click at [680, 441] on div "Surrounding Area" at bounding box center [855, 422] width 641 height 38
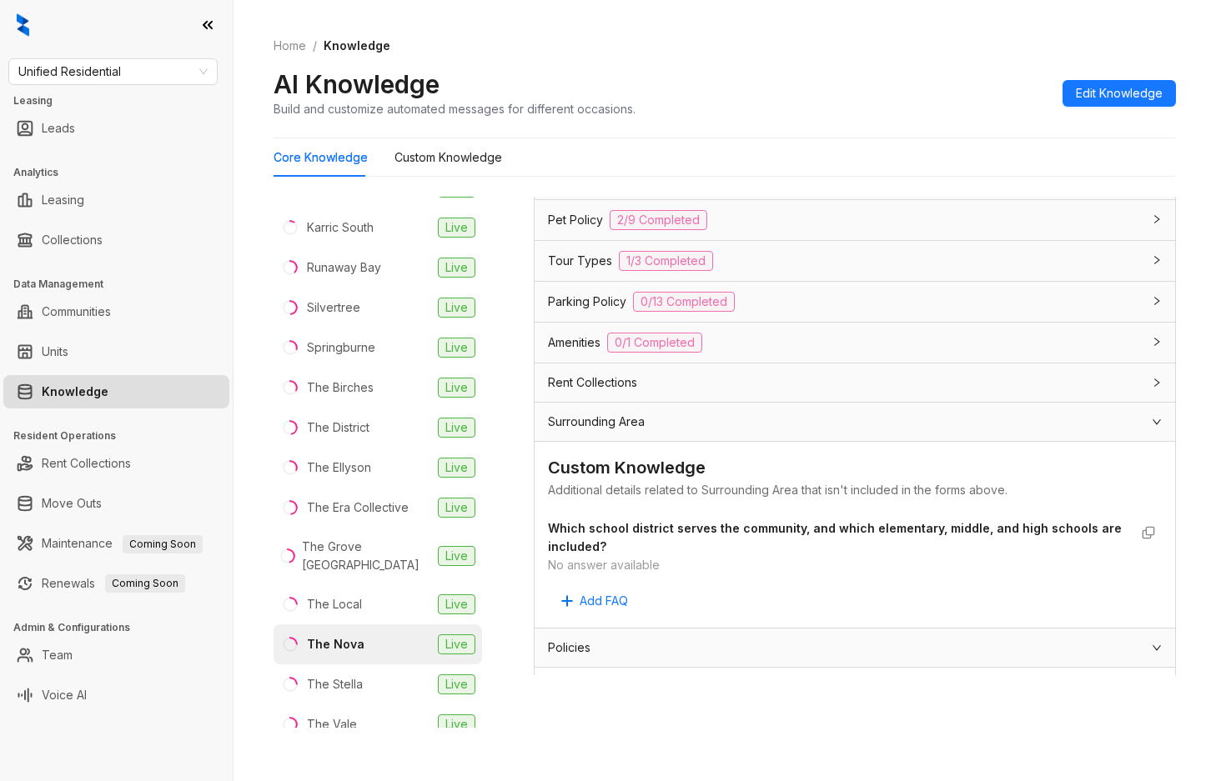
click at [691, 431] on div "Surrounding Area" at bounding box center [845, 422] width 594 height 18
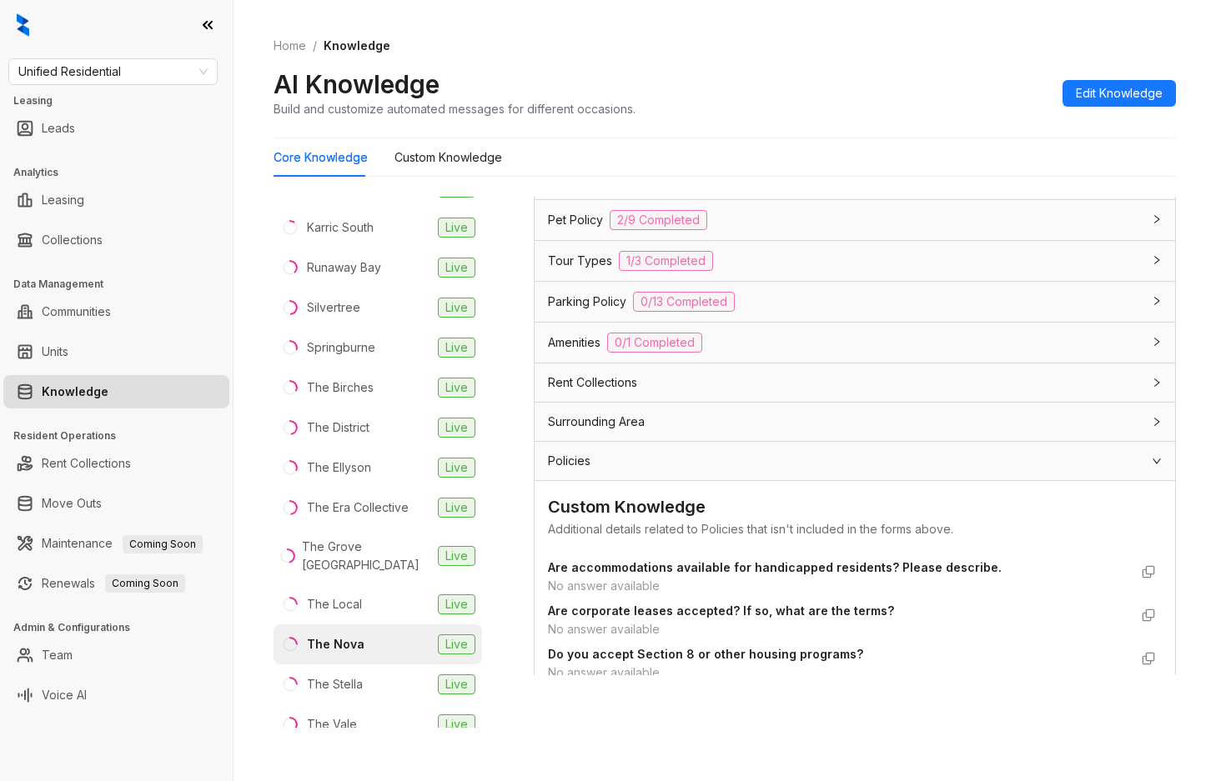
click at [691, 431] on div "Surrounding Area" at bounding box center [845, 422] width 594 height 18
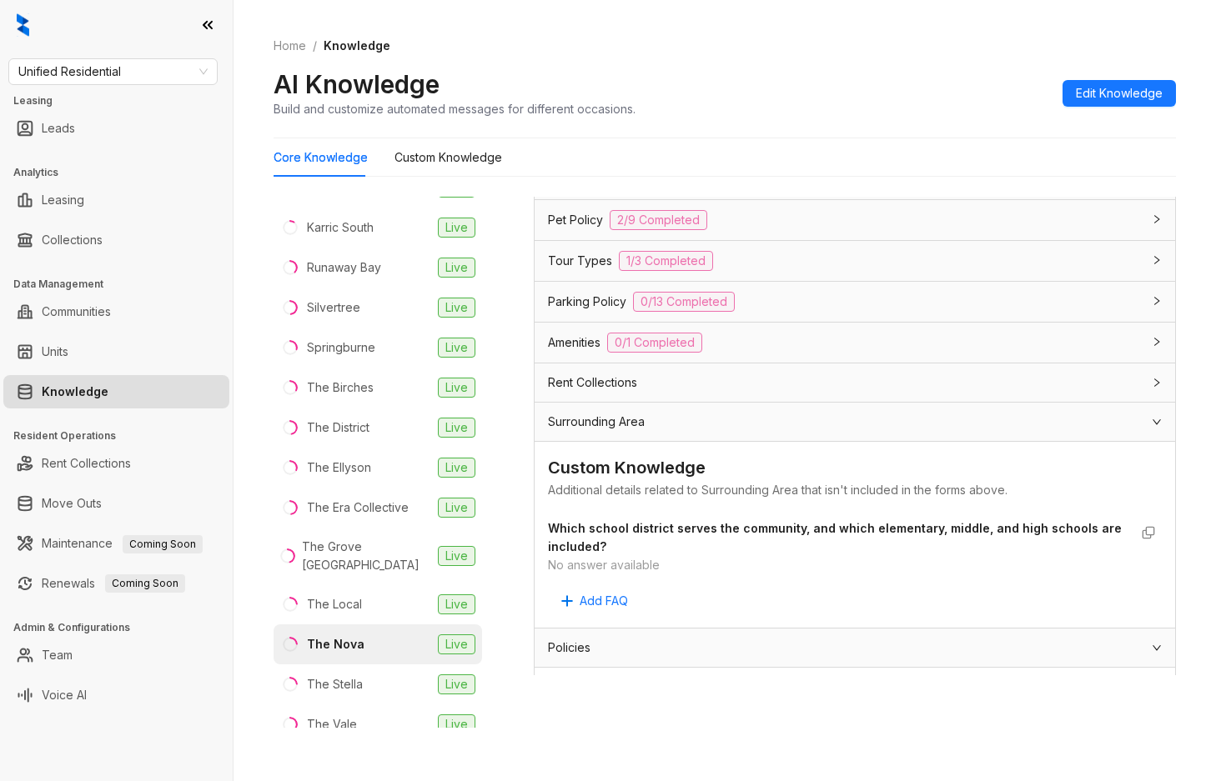
click at [701, 392] on div "Rent Collections" at bounding box center [845, 383] width 594 height 18
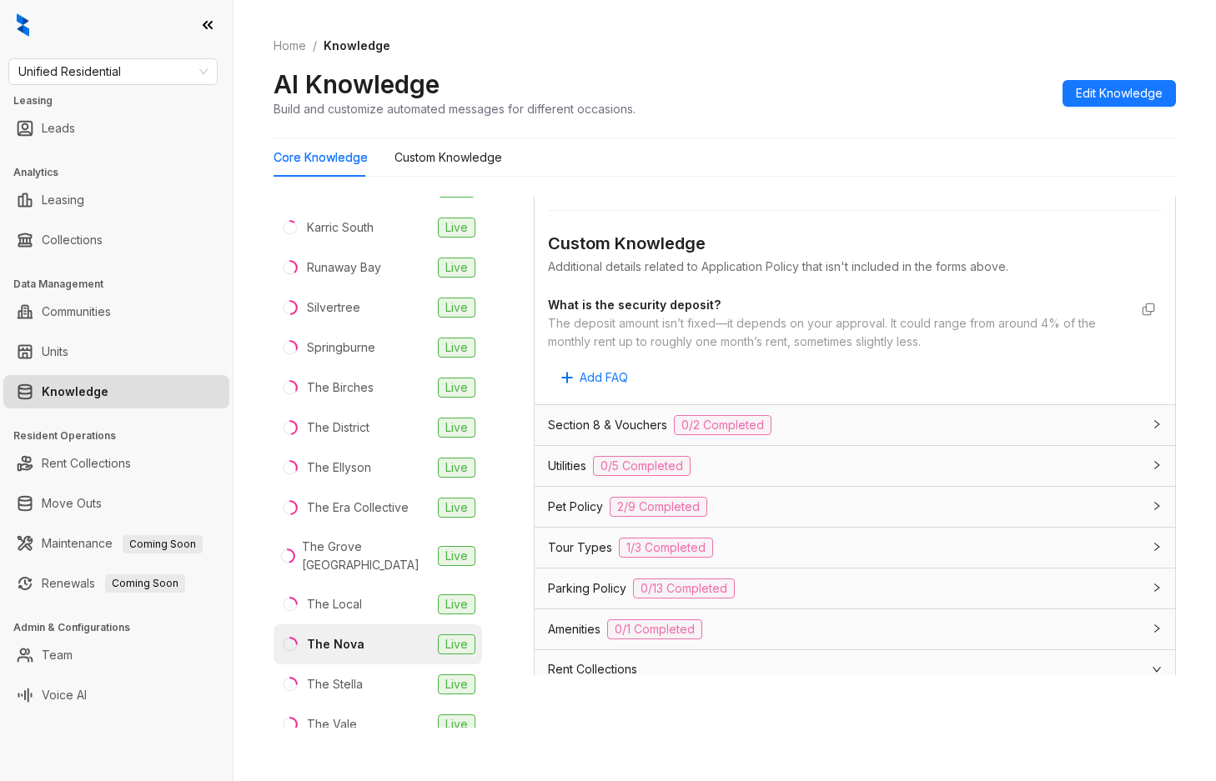
scroll to position [2899, 0]
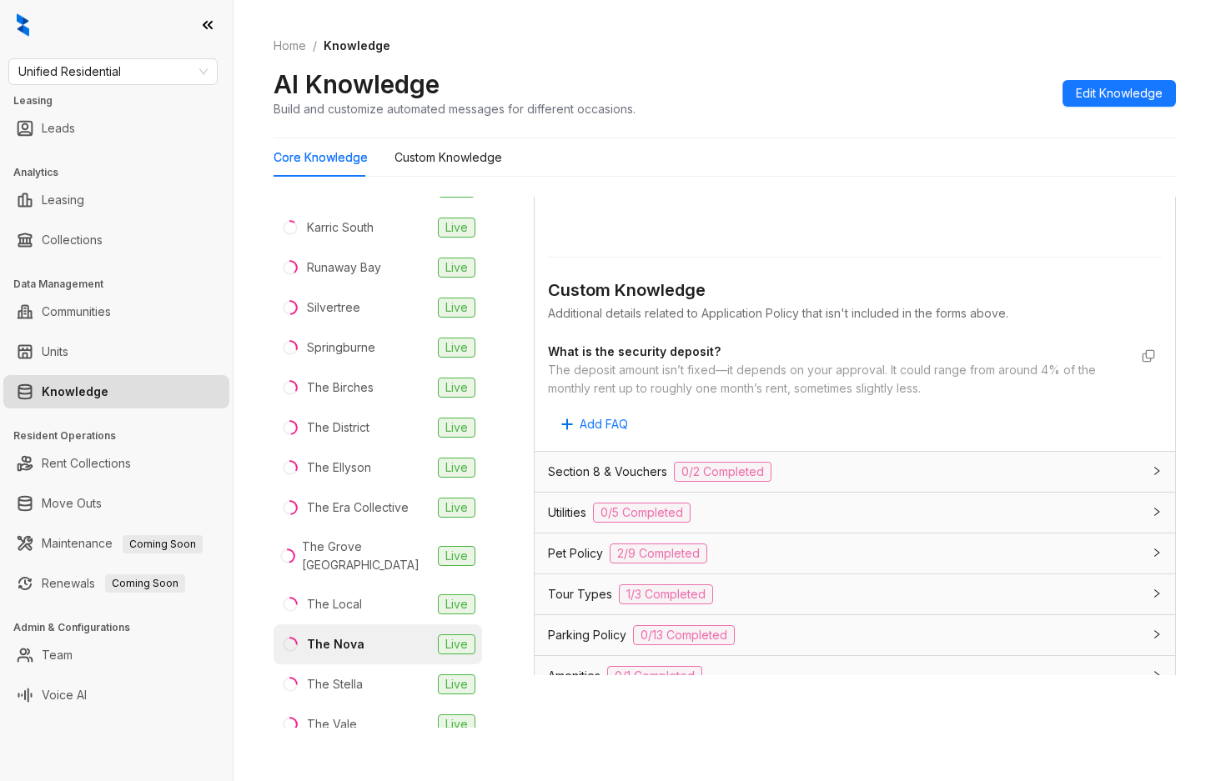
click at [844, 480] on div "Section 8 & Vouchers 0/2 Completed" at bounding box center [855, 472] width 641 height 40
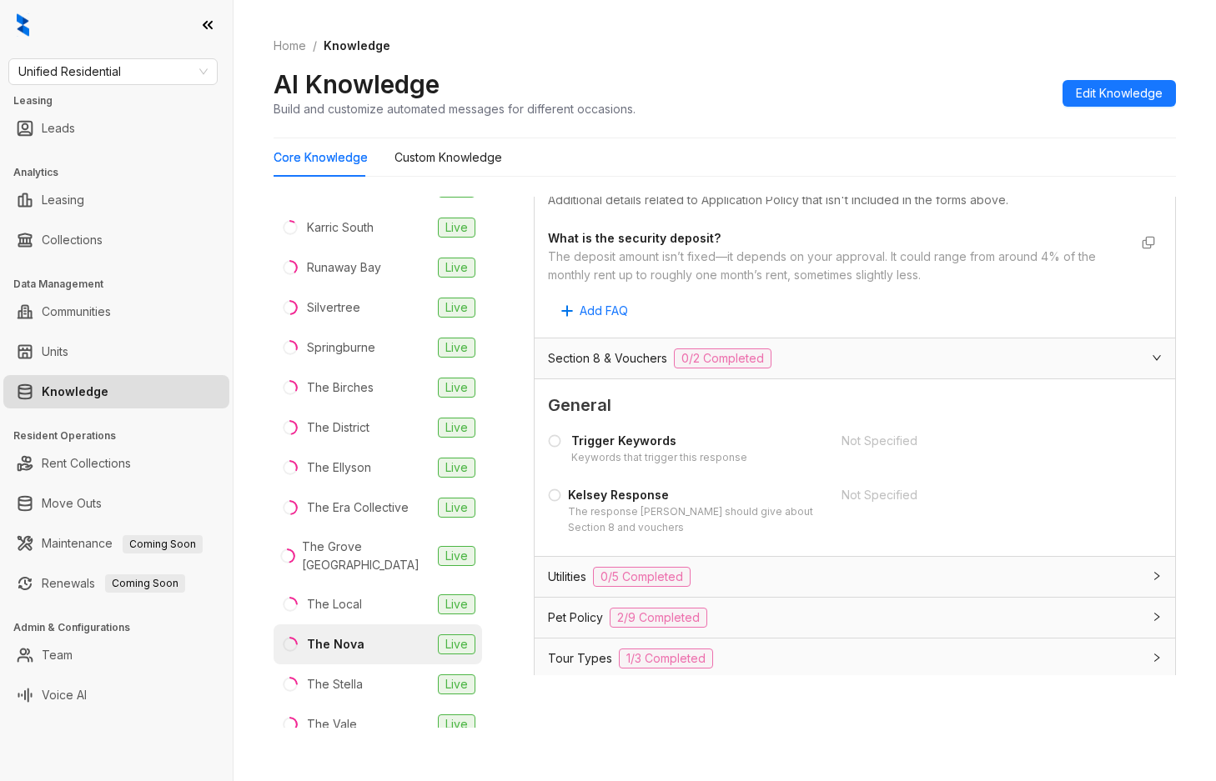
scroll to position [3233, 0]
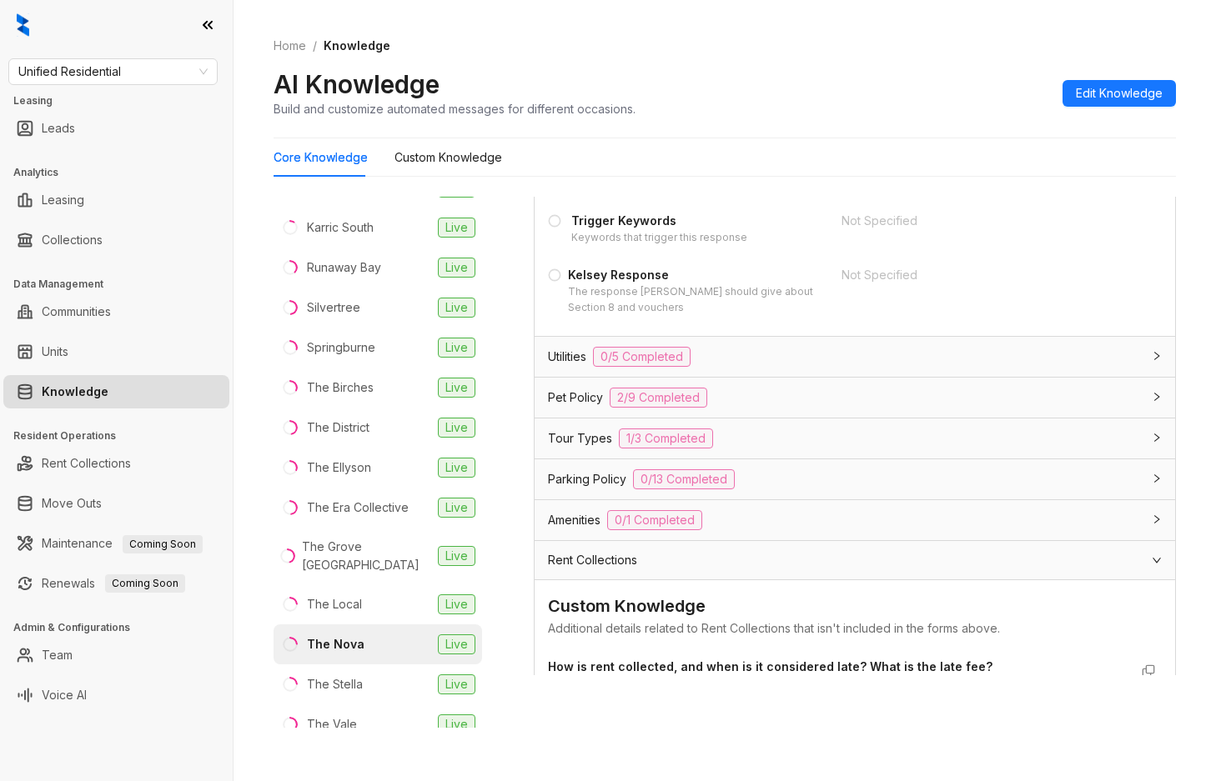
click at [801, 377] on div "Utilities 0/5 Completed" at bounding box center [855, 357] width 641 height 40
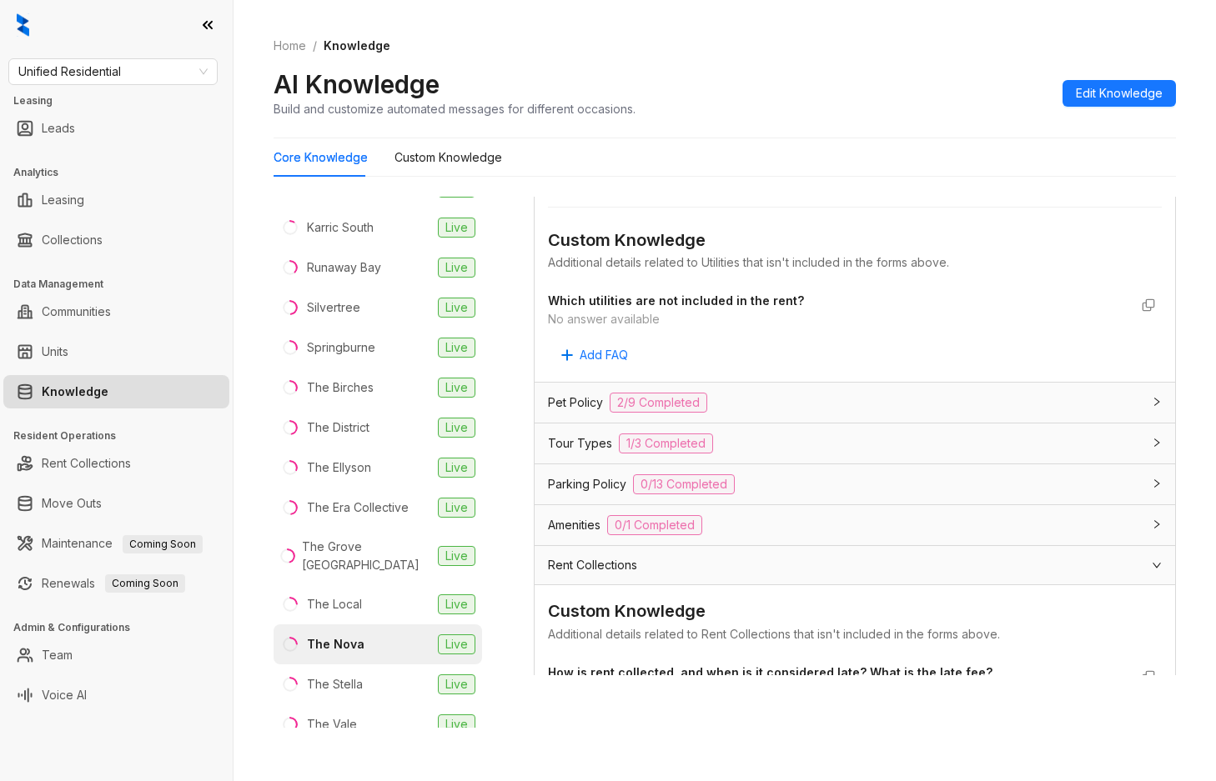
click at [758, 413] on div "Pet Policy 2/9 Completed" at bounding box center [845, 403] width 594 height 20
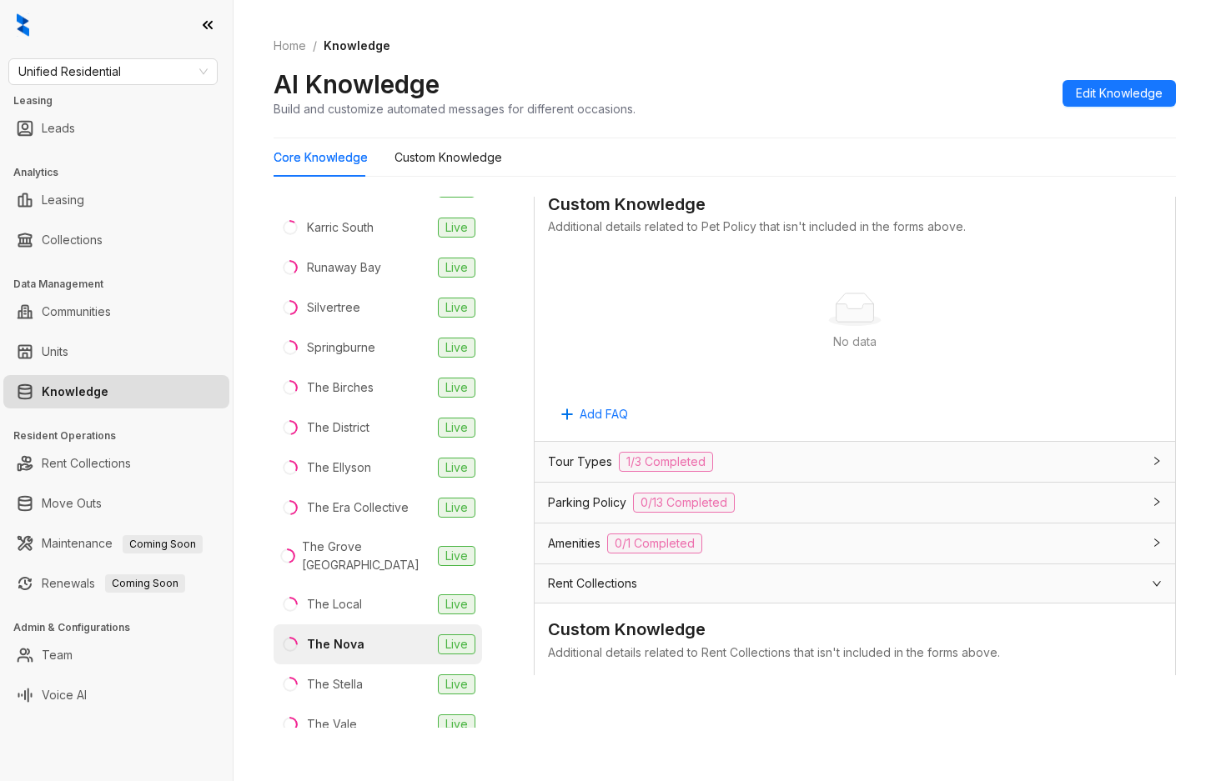
click at [746, 470] on div "Tour Types 1/3 Completed" at bounding box center [855, 462] width 641 height 40
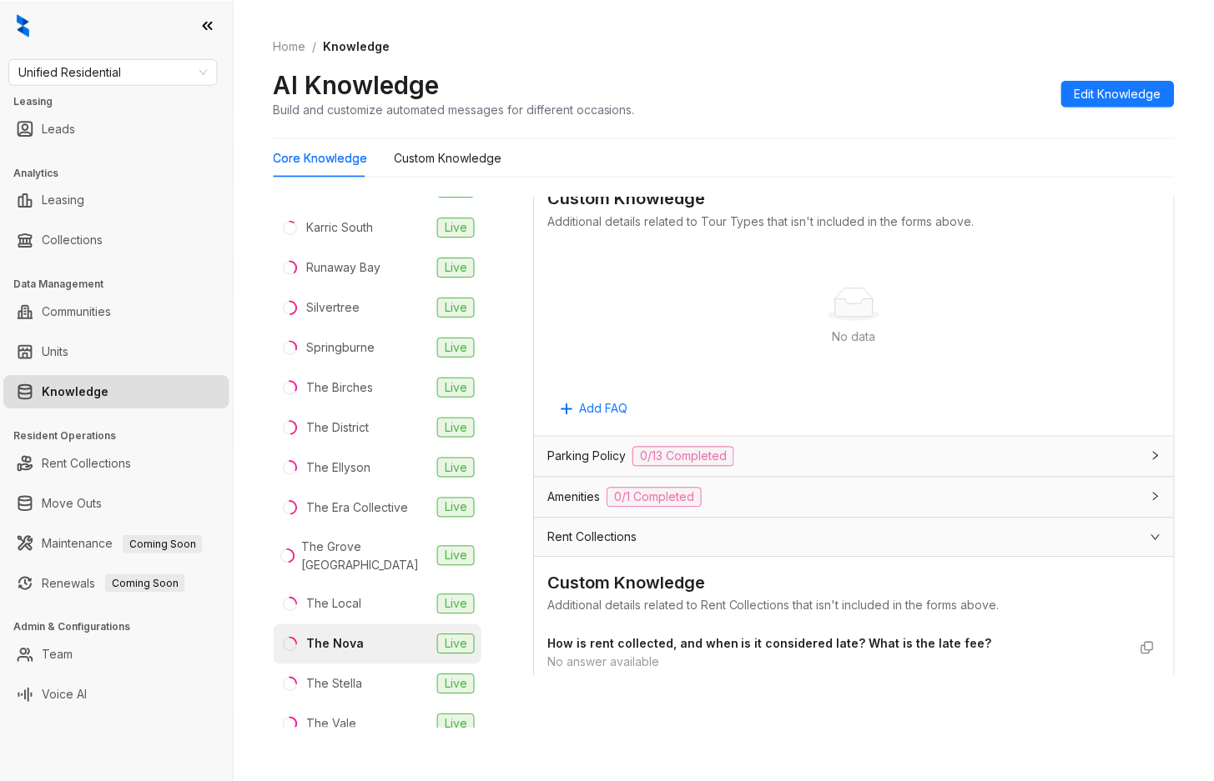
scroll to position [5401, 0]
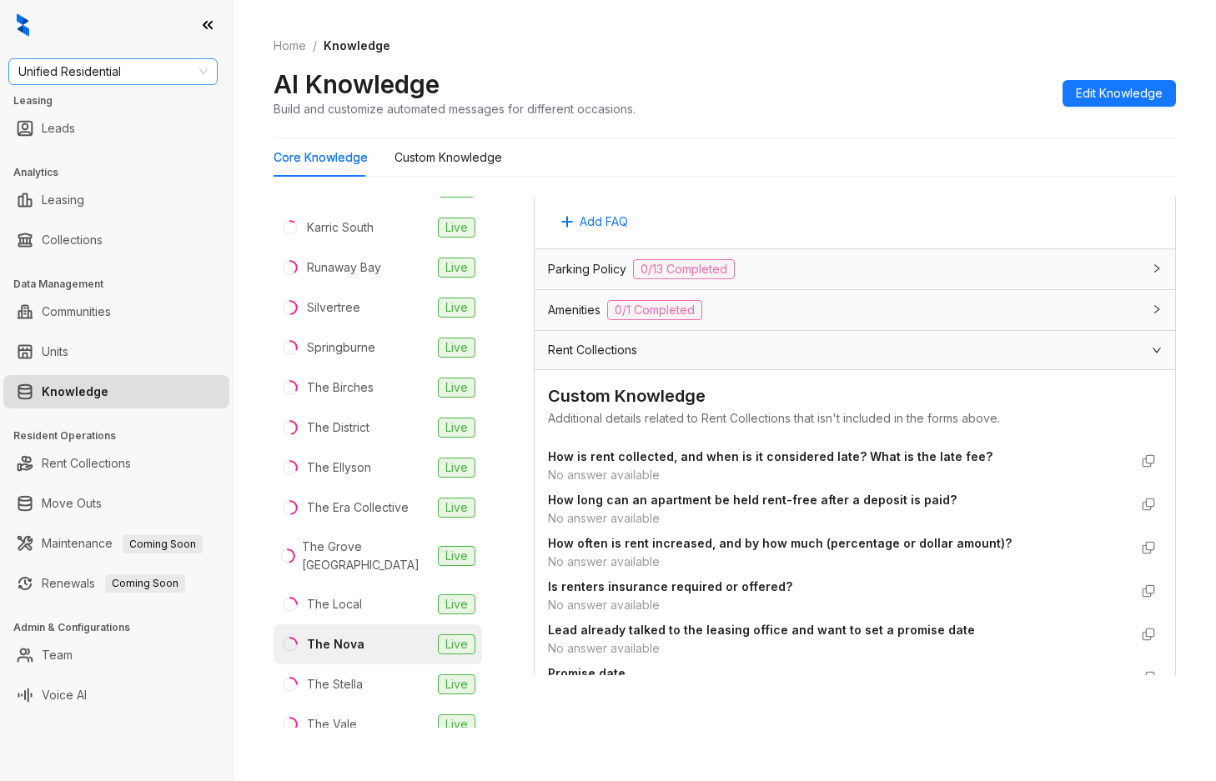
click at [69, 73] on span "Unified Residential" at bounding box center [112, 71] width 189 height 25
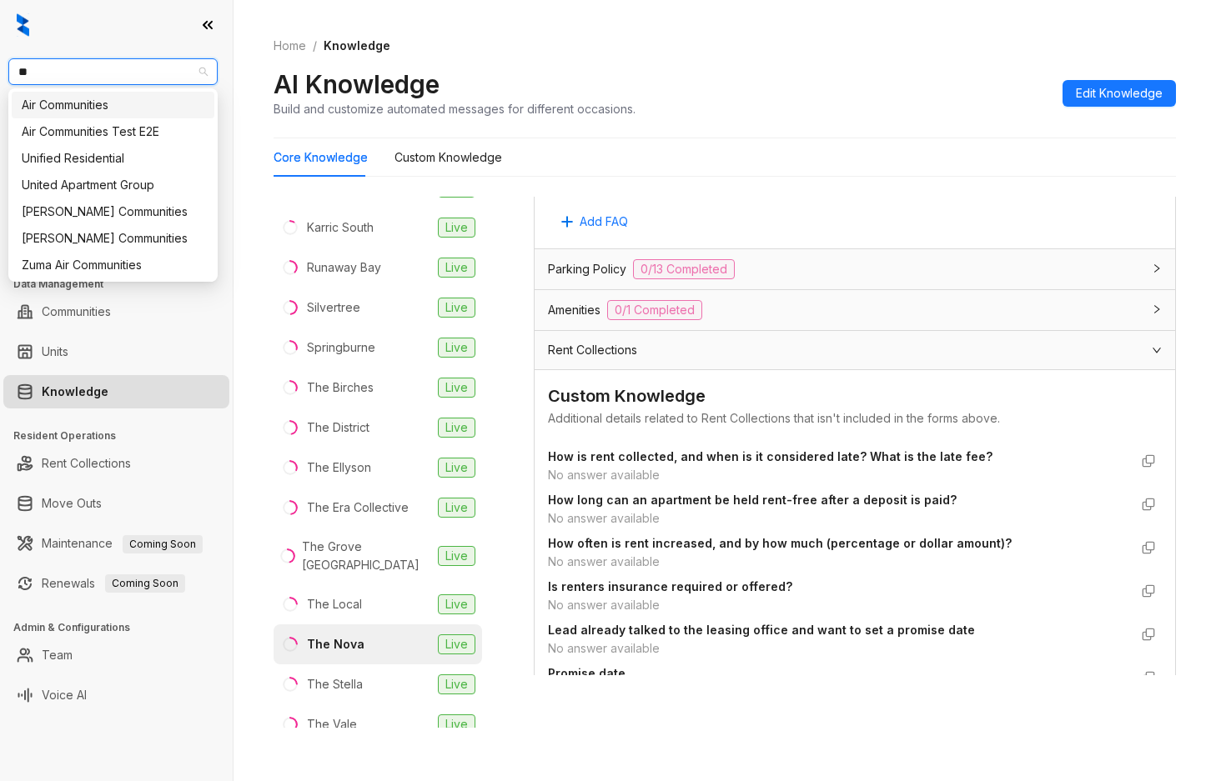
type input "*"
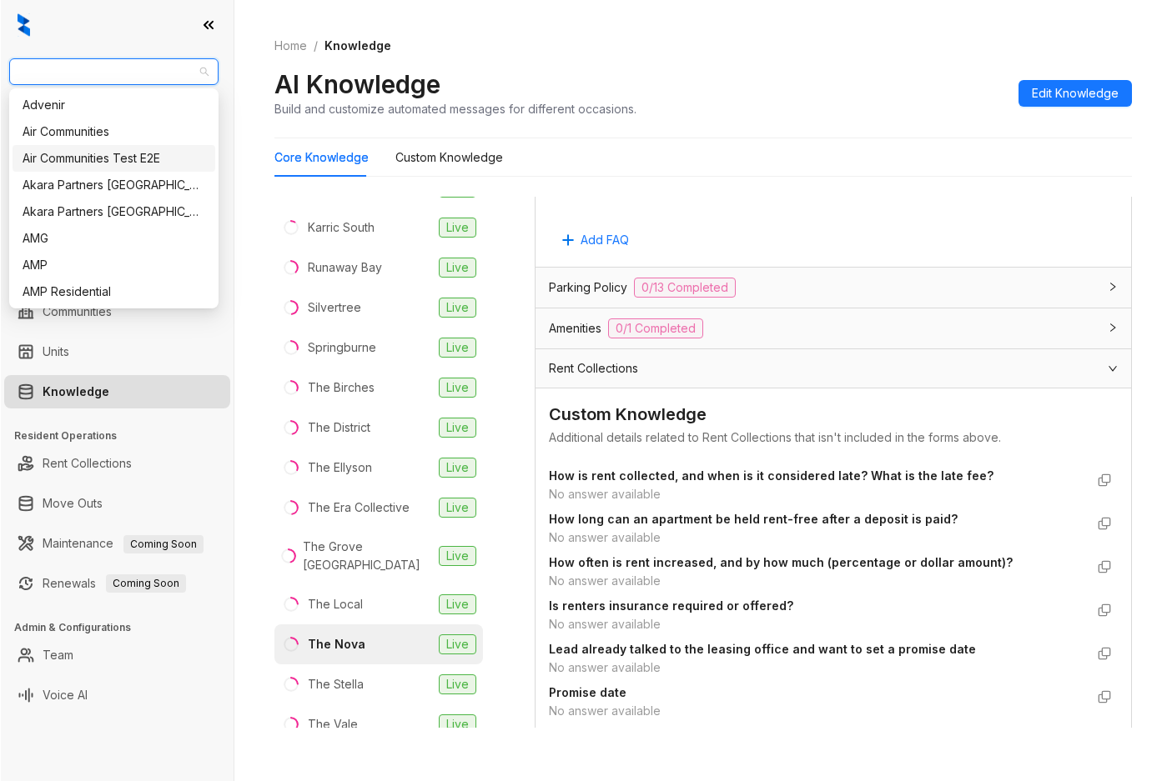
scroll to position [5482, 0]
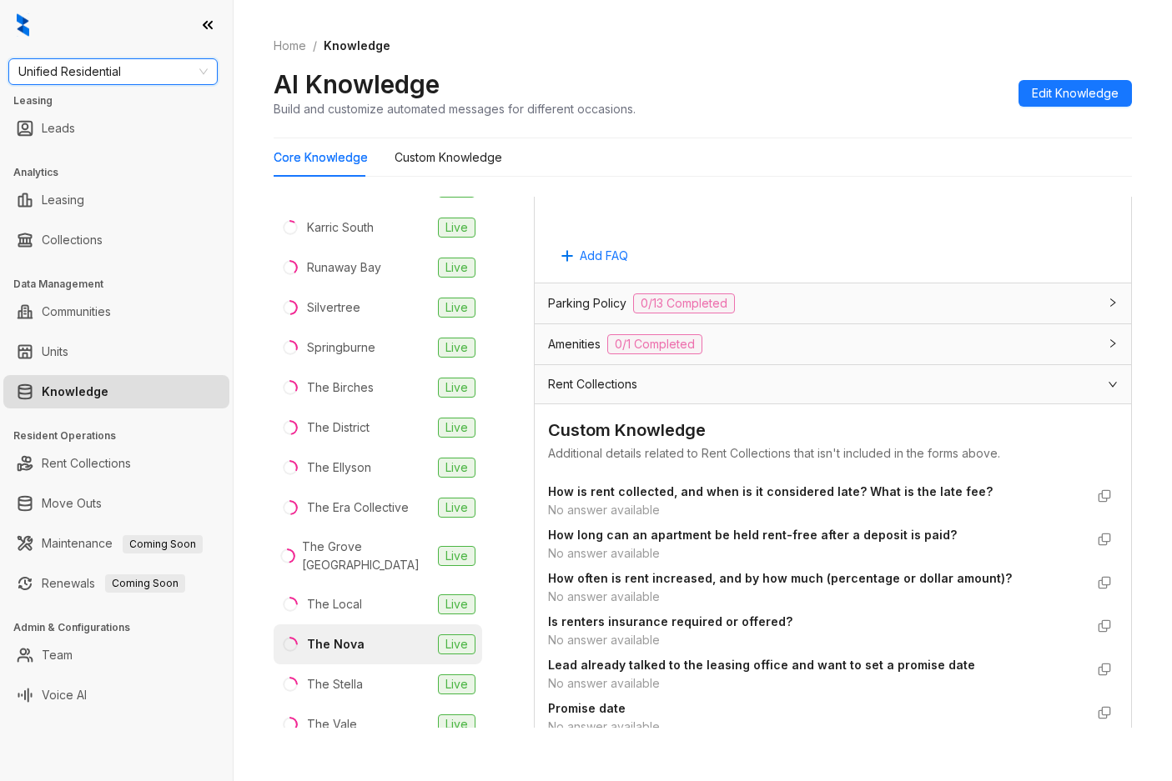
click at [153, 77] on span "Unified Residential" at bounding box center [112, 71] width 189 height 25
type input "*****"
click at [131, 122] on div "Indus (Realpage/Knock)" at bounding box center [113, 131] width 203 height 27
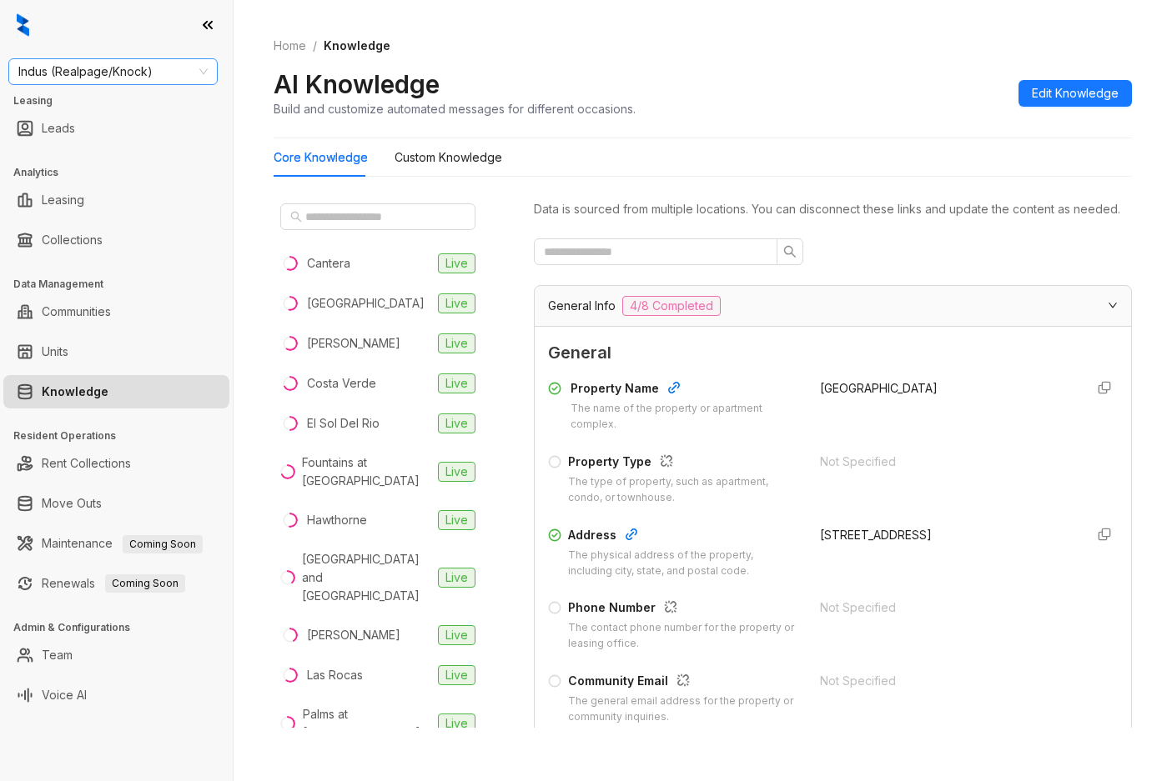
drag, startPoint x: 137, startPoint y: 93, endPoint x: 138, endPoint y: 83, distance: 10.1
click at [137, 93] on div "Indus (Realpage/Knock) Leasing Leads Analytics Leasing Collections Data Managem…" at bounding box center [116, 390] width 233 height 781
click at [138, 80] on span "Indus (Realpage/Knock)" at bounding box center [112, 71] width 189 height 25
type input "******"
click at [119, 110] on div "Unified Residential" at bounding box center [113, 105] width 183 height 18
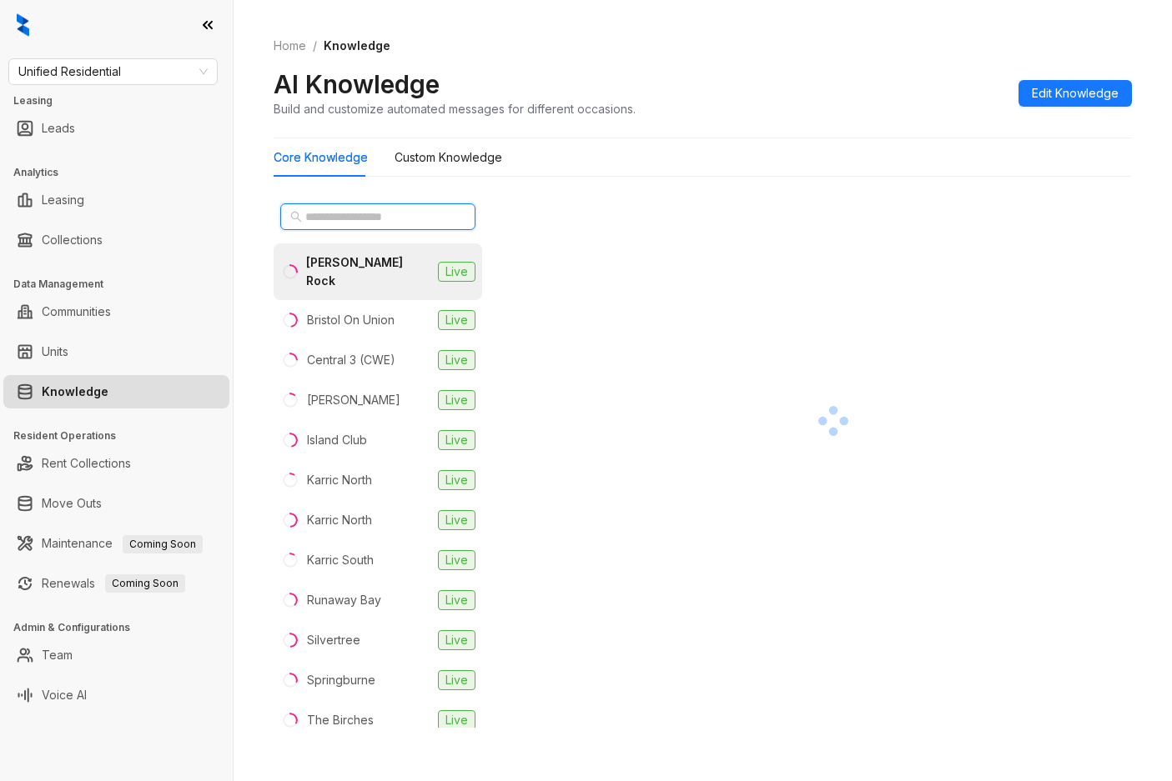
click at [347, 225] on input "text" at bounding box center [378, 217] width 147 height 18
type input "*"
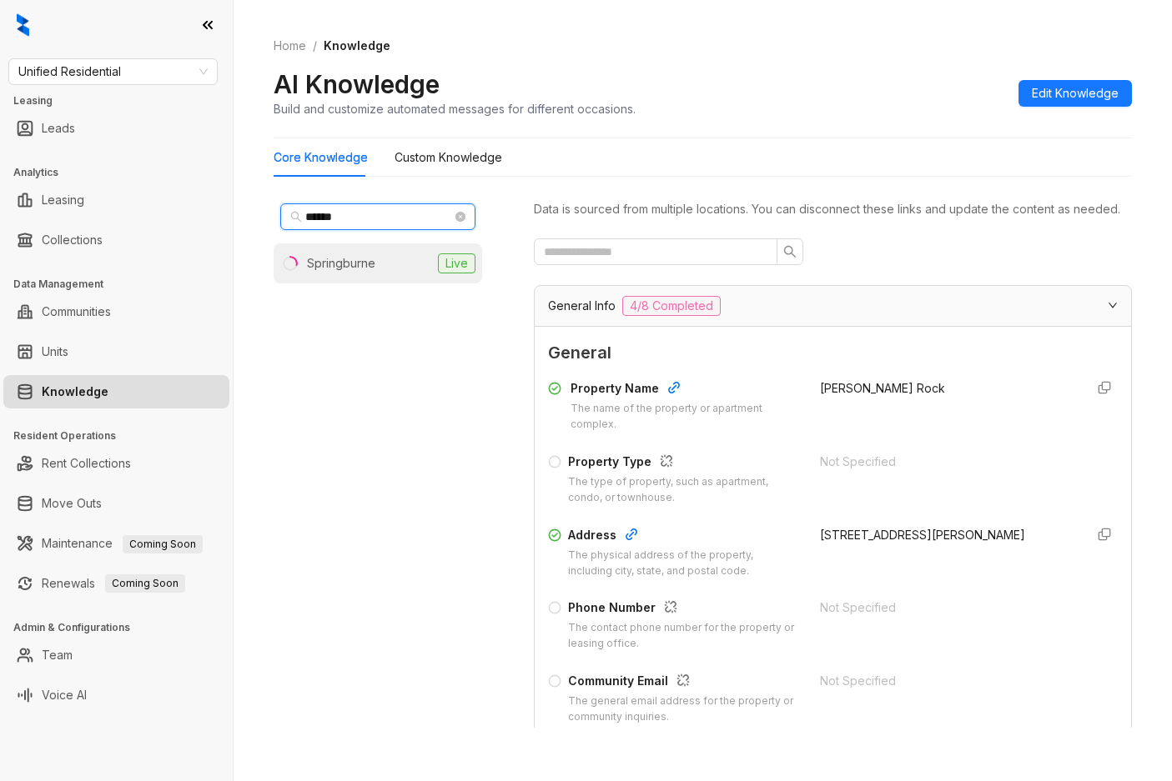
type input "******"
click at [342, 256] on div "Springburne" at bounding box center [341, 263] width 68 height 18
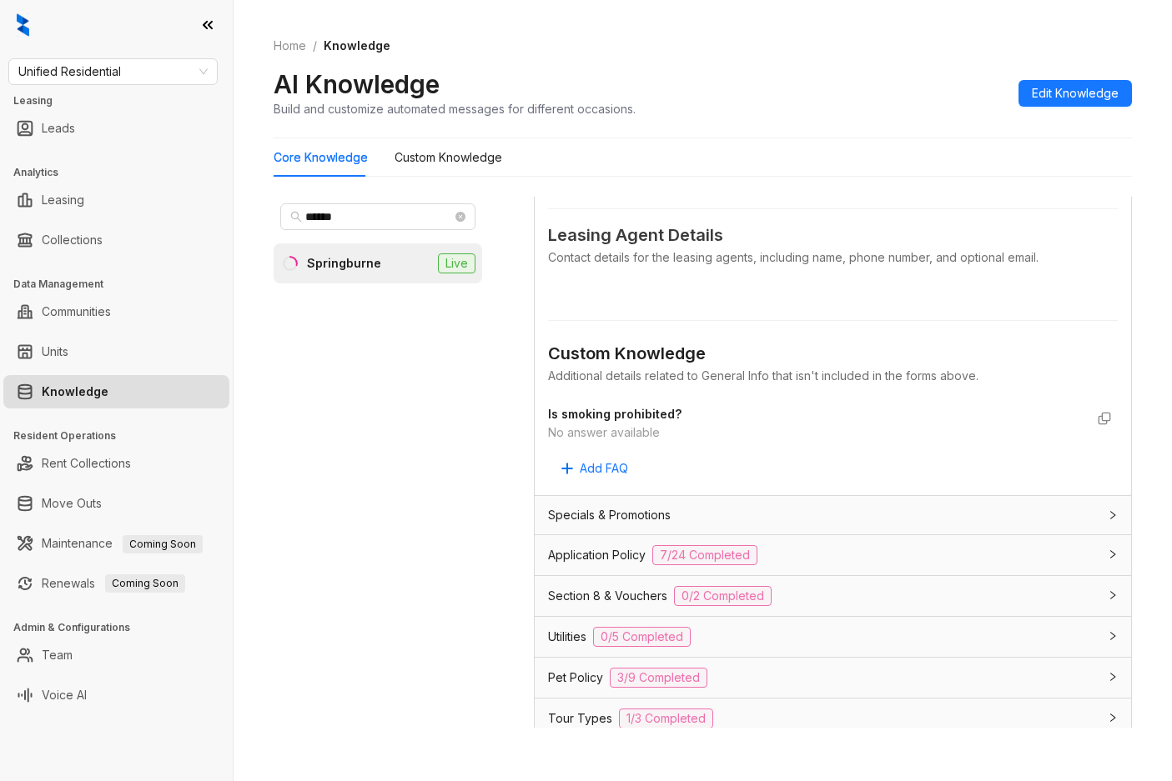
scroll to position [834, 0]
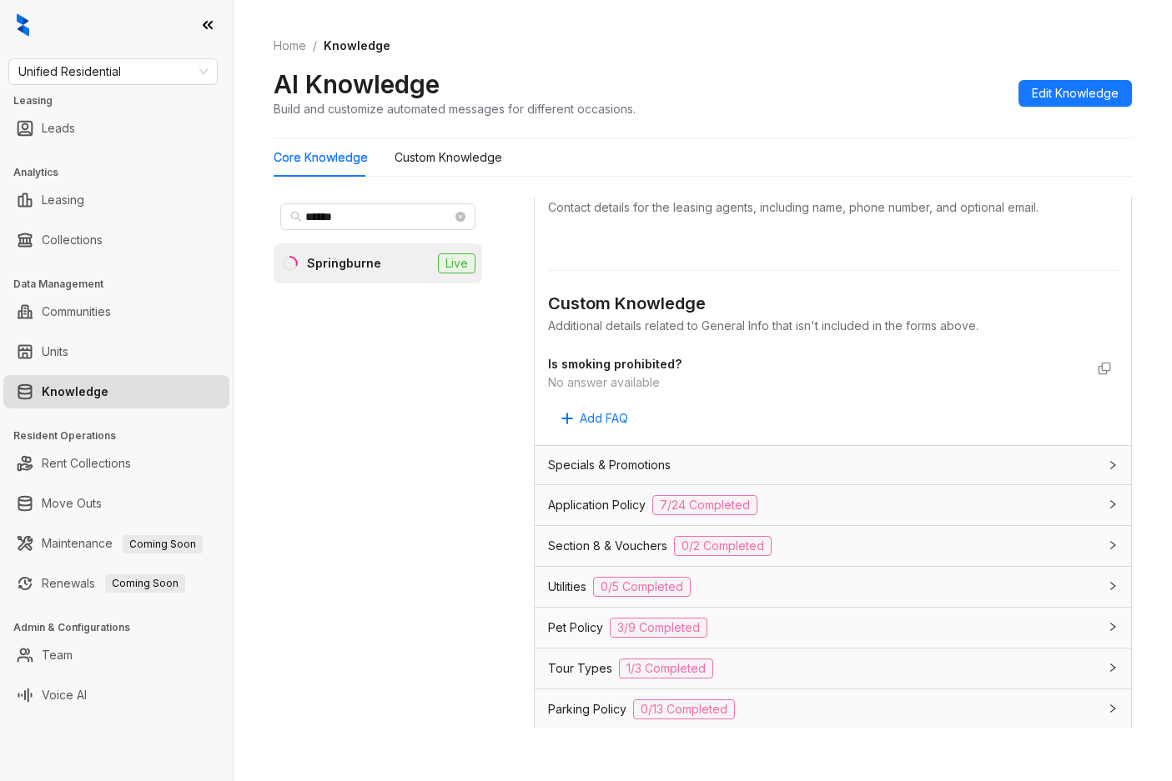
click at [809, 515] on div "Application Policy 7/24 Completed" at bounding box center [823, 505] width 550 height 20
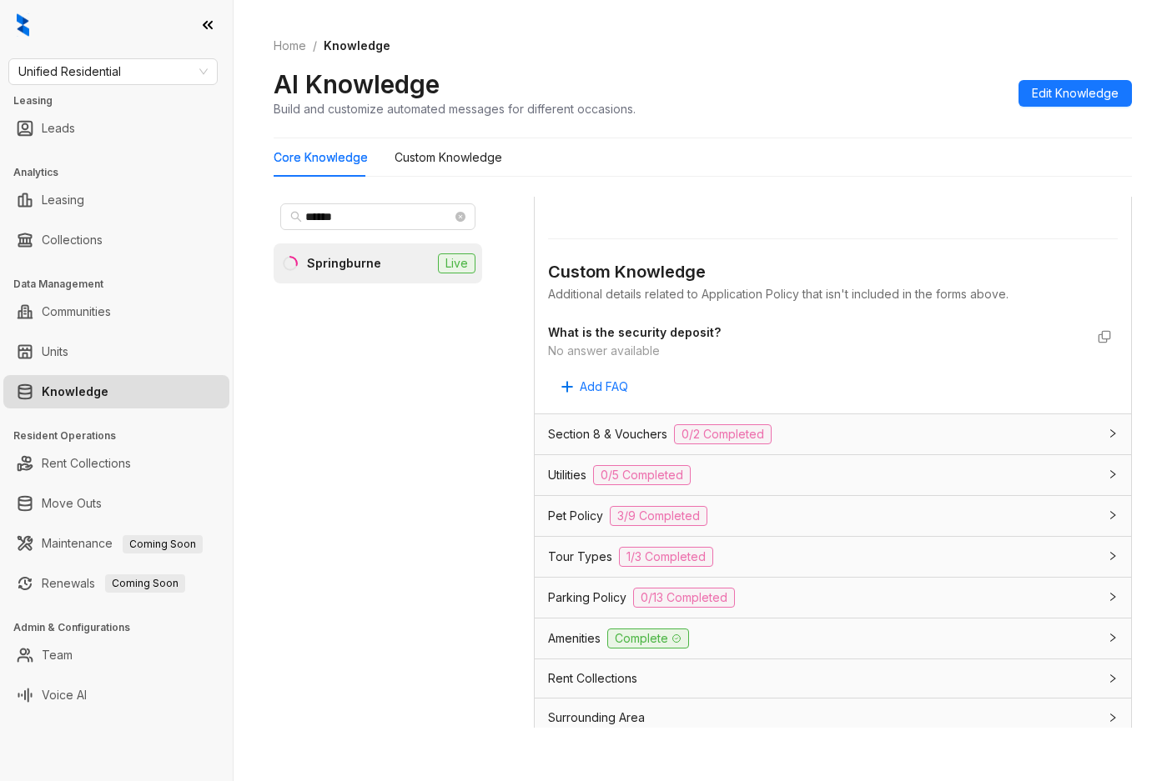
scroll to position [3003, 0]
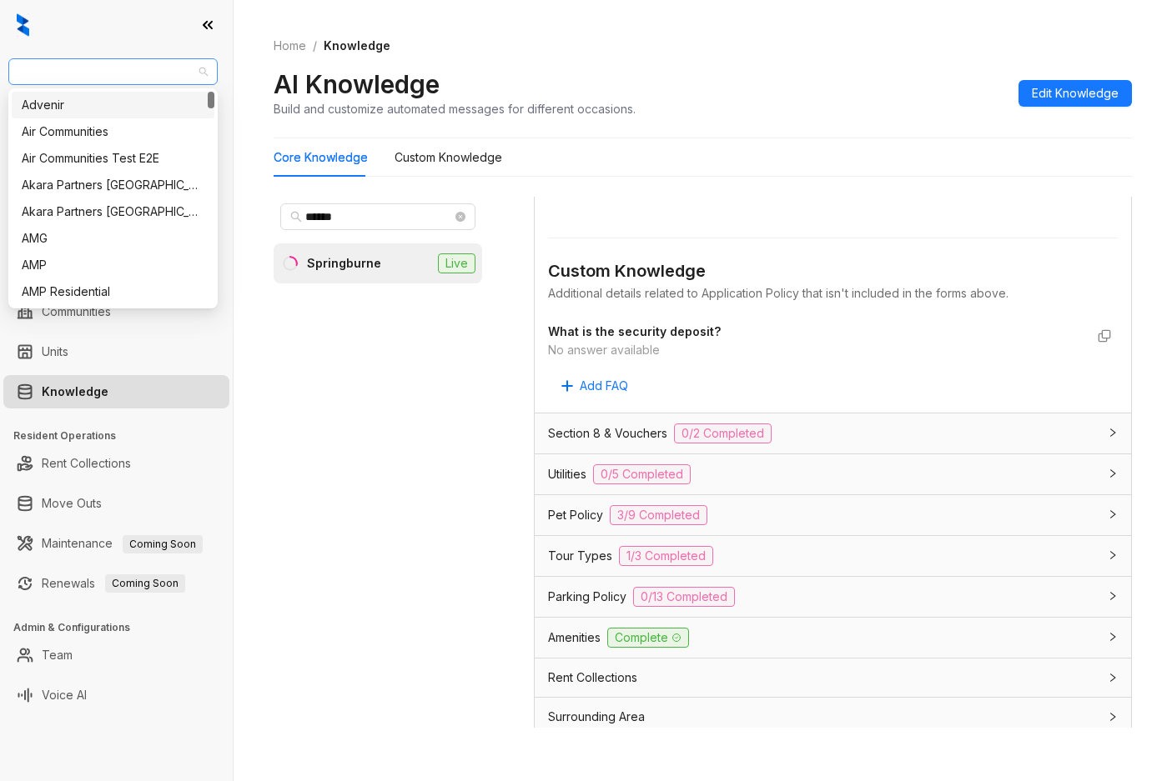
click at [123, 78] on span "Unified Residential" at bounding box center [112, 71] width 189 height 25
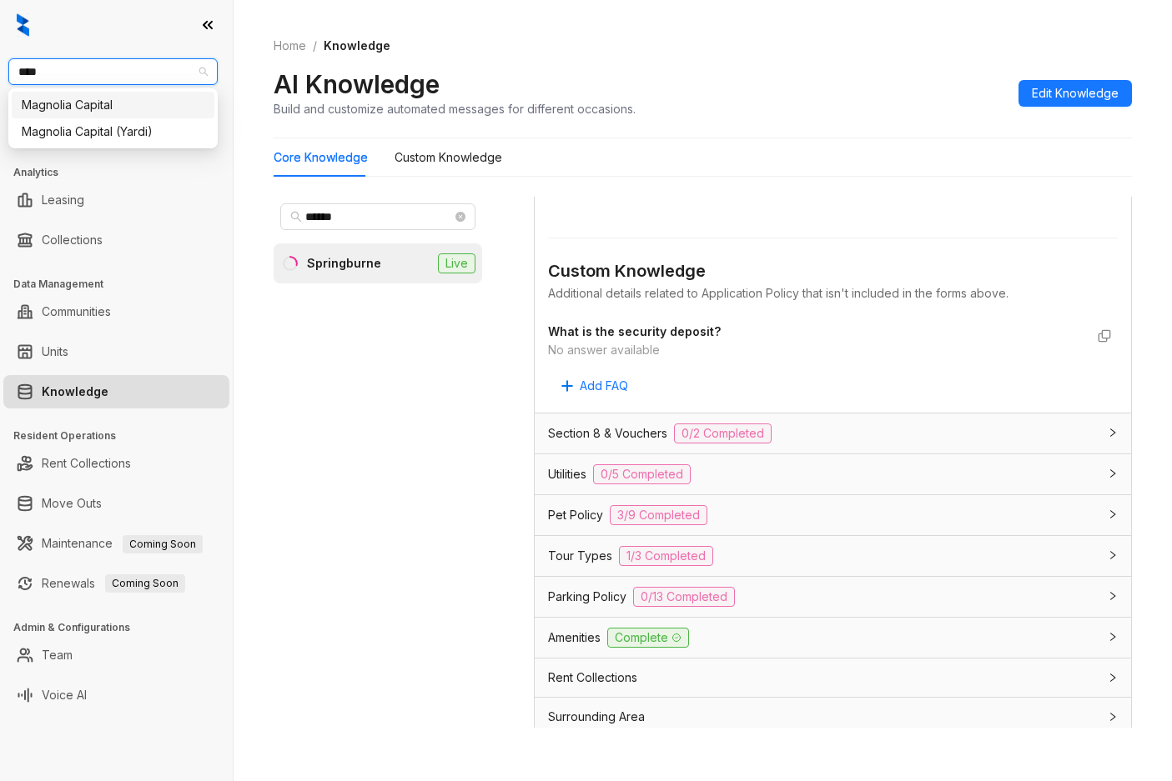
type input "*****"
click at [128, 114] on div "Magnolia Capital" at bounding box center [113, 105] width 203 height 27
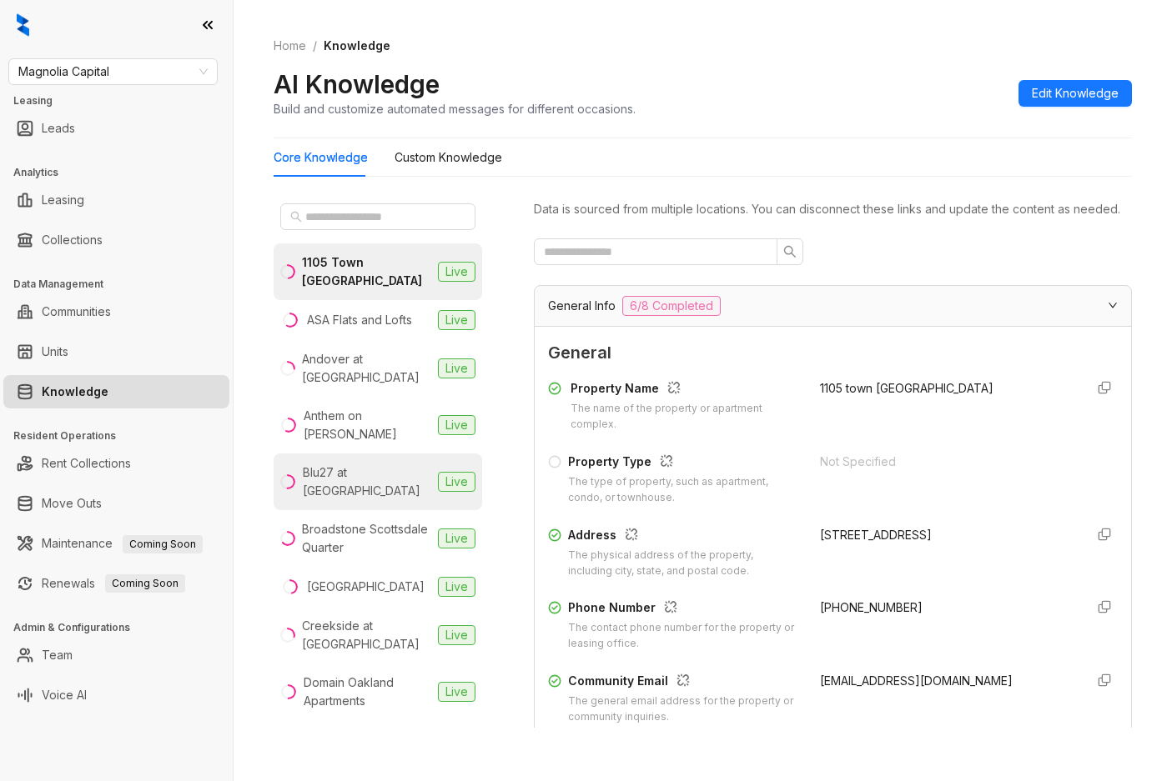
click at [389, 464] on div "Blu27 at Edgewater" at bounding box center [367, 482] width 128 height 37
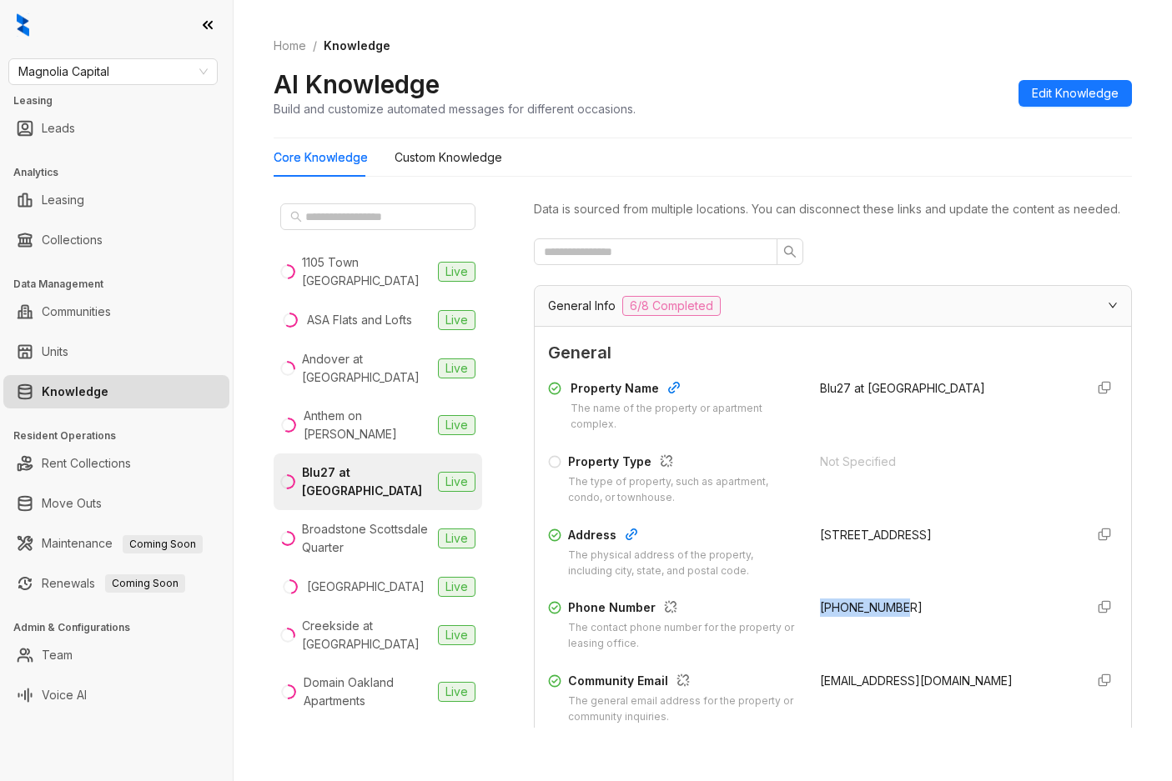
drag, startPoint x: 803, startPoint y: 635, endPoint x: 897, endPoint y: 633, distance: 94.3
click at [897, 633] on div "Phone Number The contact phone number for the property or leasing office. +1305…" at bounding box center [833, 625] width 570 height 53
copy span "+13055061860"
click at [118, 71] on span "Magnolia Capital" at bounding box center [112, 71] width 189 height 25
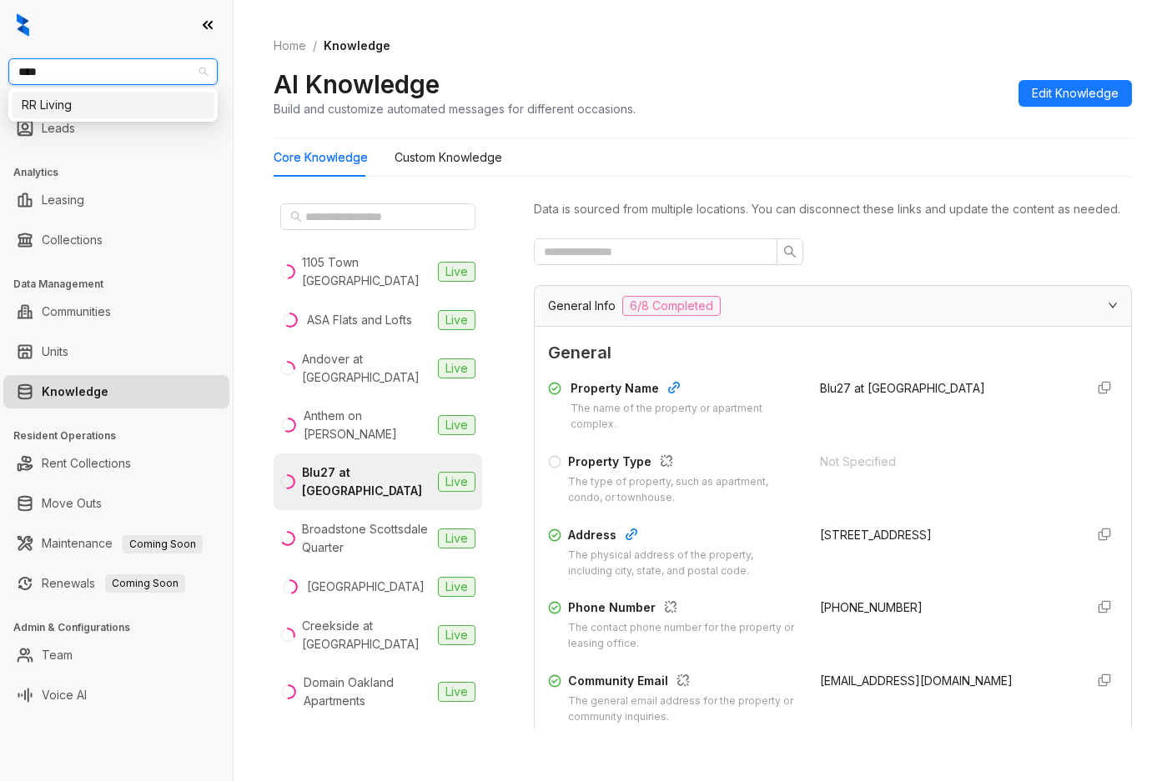
type input "*****"
click at [100, 112] on div "RR Living" at bounding box center [113, 105] width 183 height 18
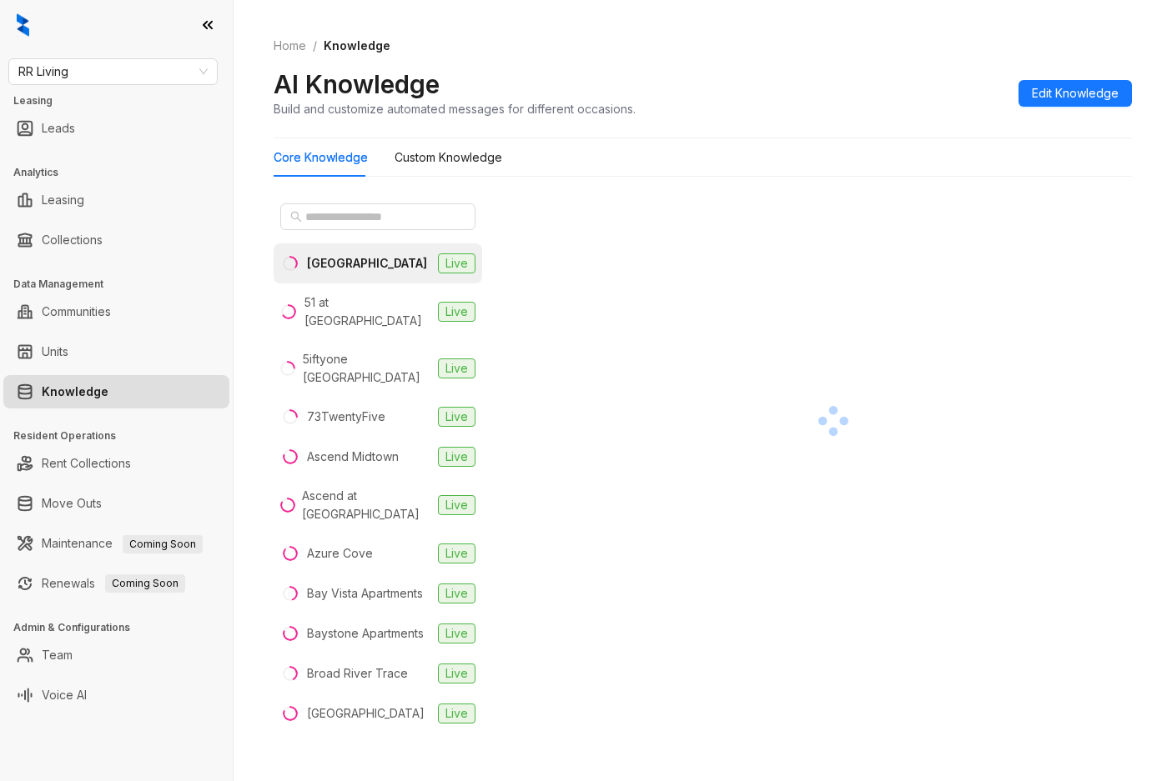
drag, startPoint x: 535, startPoint y: 437, endPoint x: 525, endPoint y: 435, distance: 10.3
click at [535, 437] on div at bounding box center [833, 421] width 598 height 448
click at [306, 309] on div "51 at Southaven" at bounding box center [355, 312] width 151 height 37
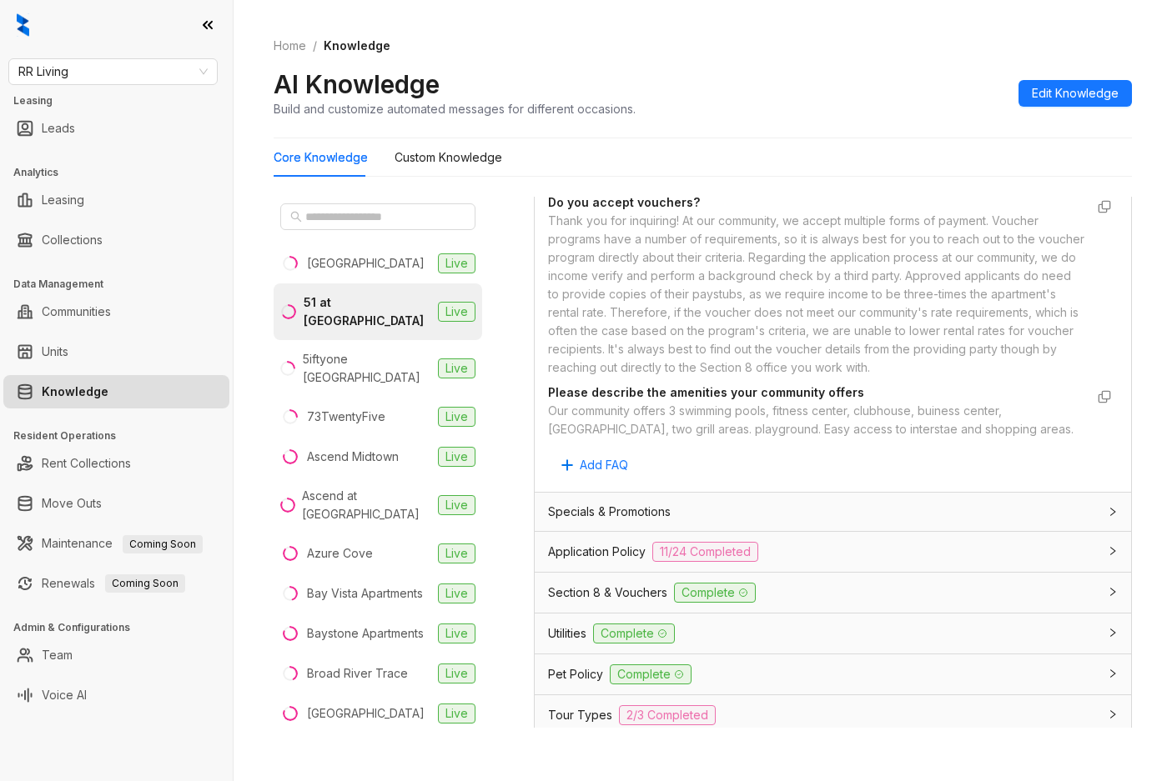
scroll to position [917, 0]
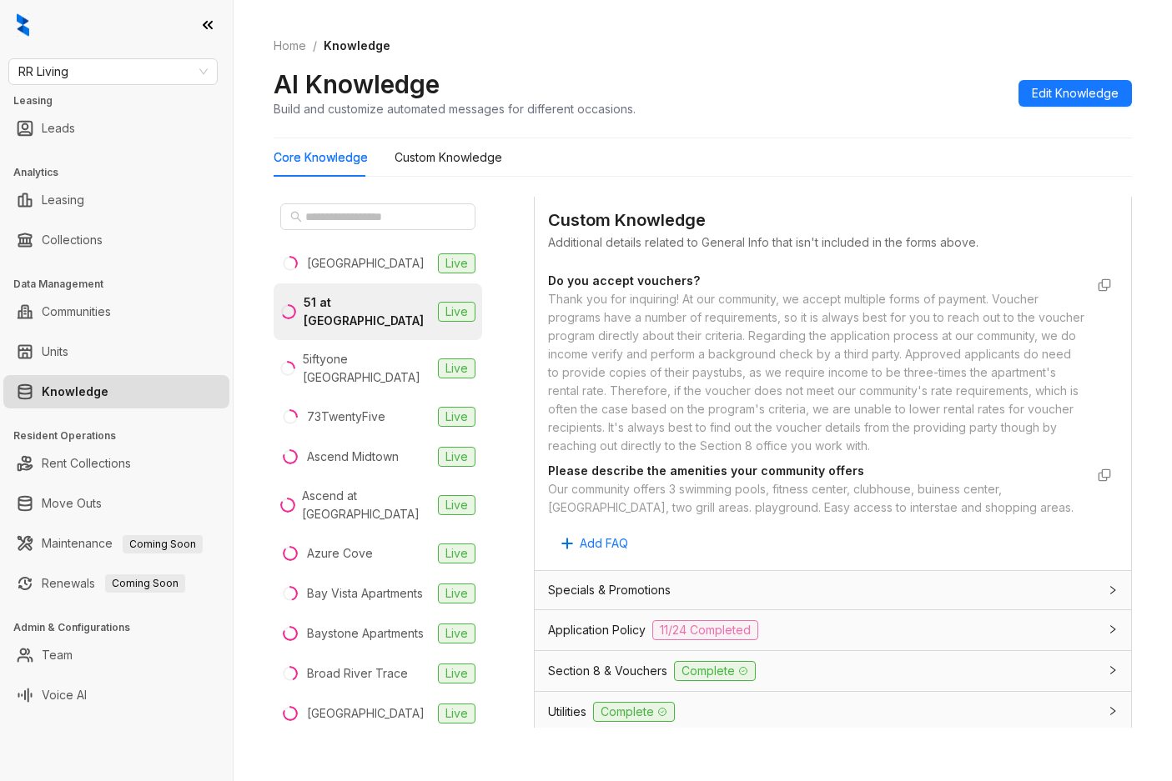
click at [622, 681] on span "Section 8 & Vouchers" at bounding box center [607, 671] width 119 height 18
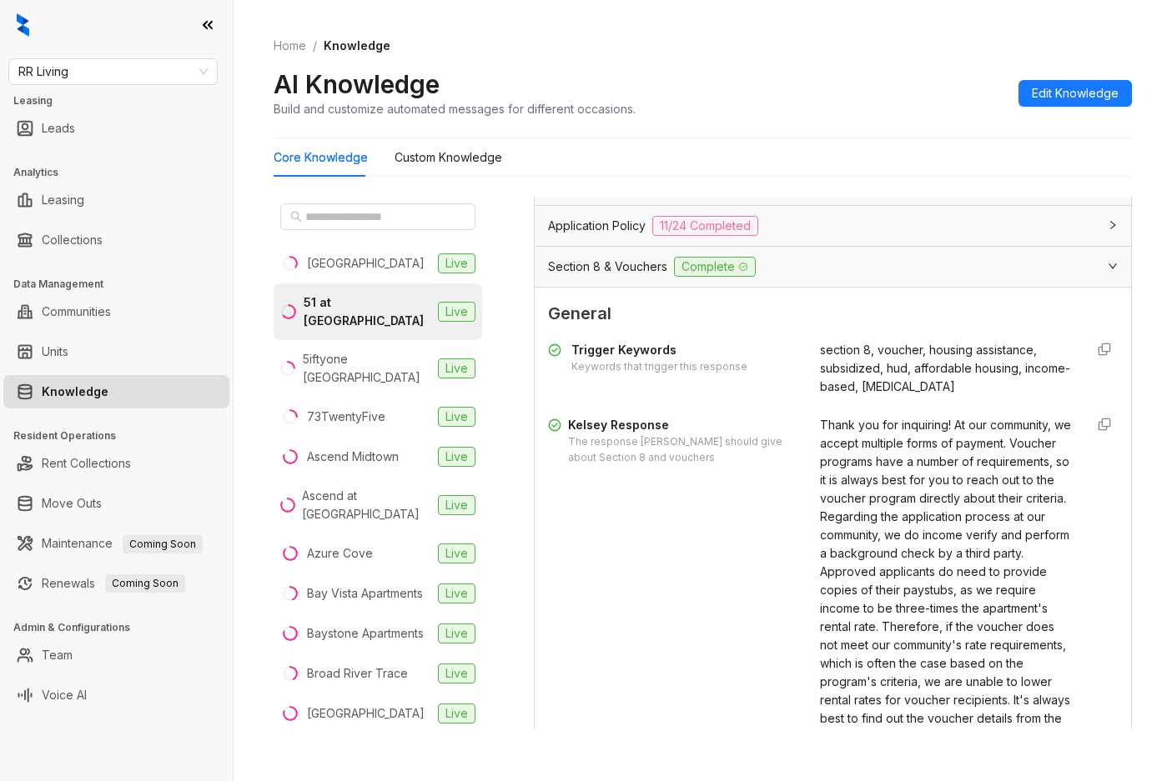
scroll to position [1418, 0]
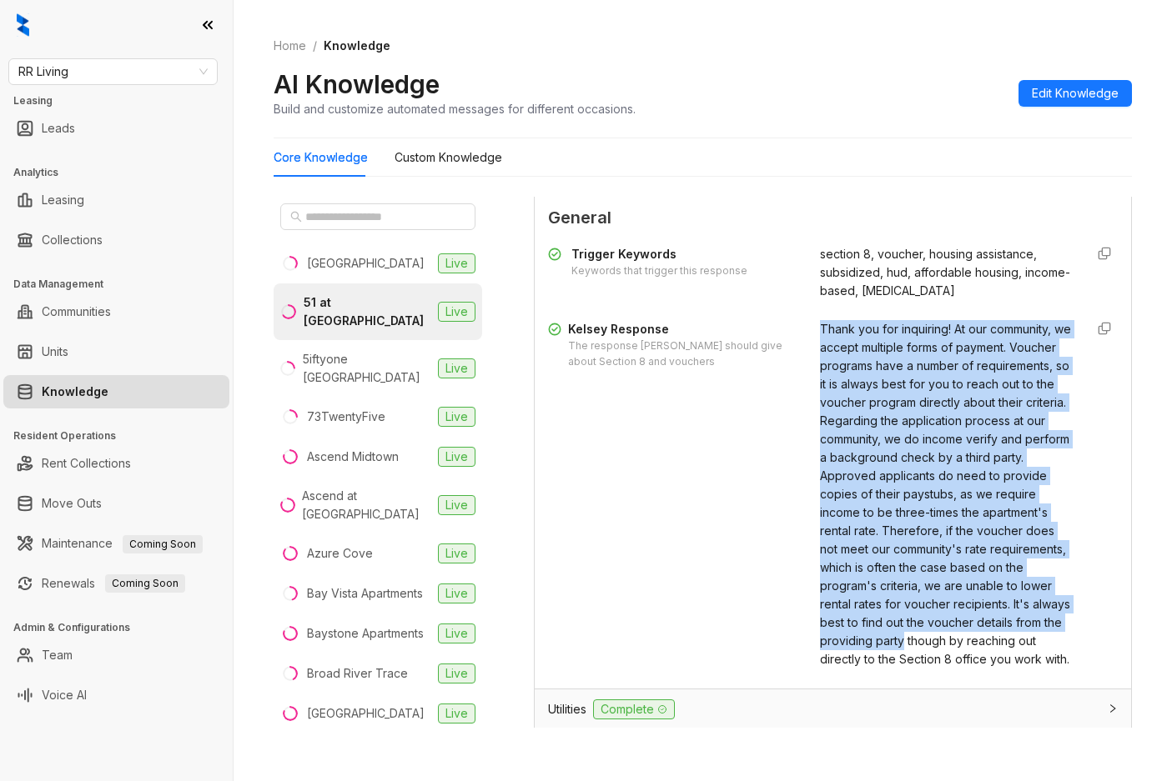
drag, startPoint x: 802, startPoint y: 364, endPoint x: 1032, endPoint y: 705, distance: 410.8
click at [1032, 669] on div "Kelsey Response The response Kelsey should give about Section 8 and vouchers Th…" at bounding box center [833, 494] width 570 height 349
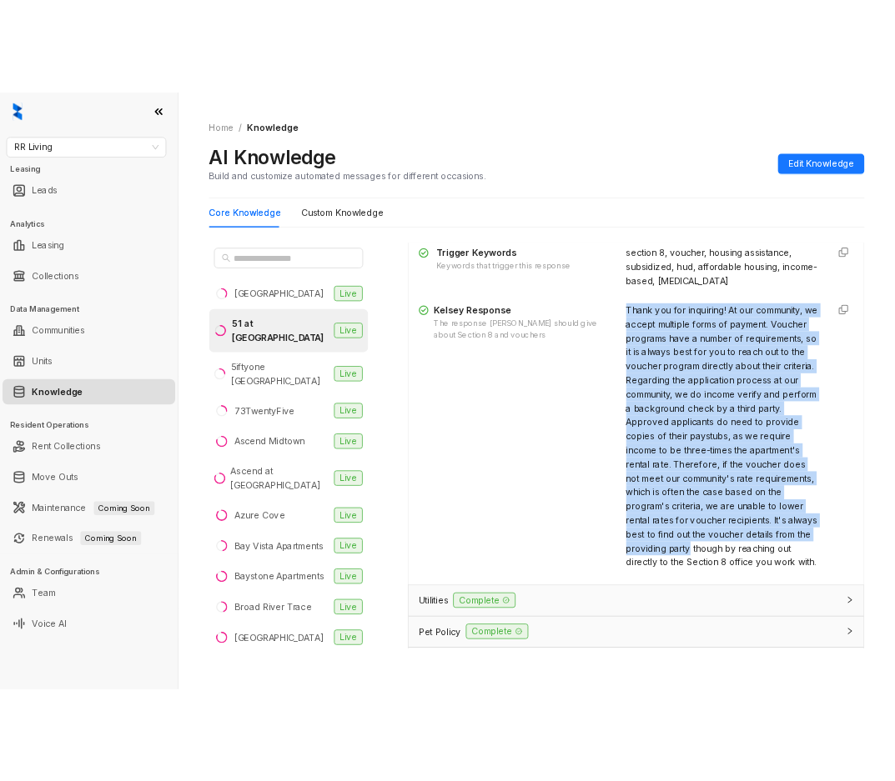
scroll to position [1501, 0]
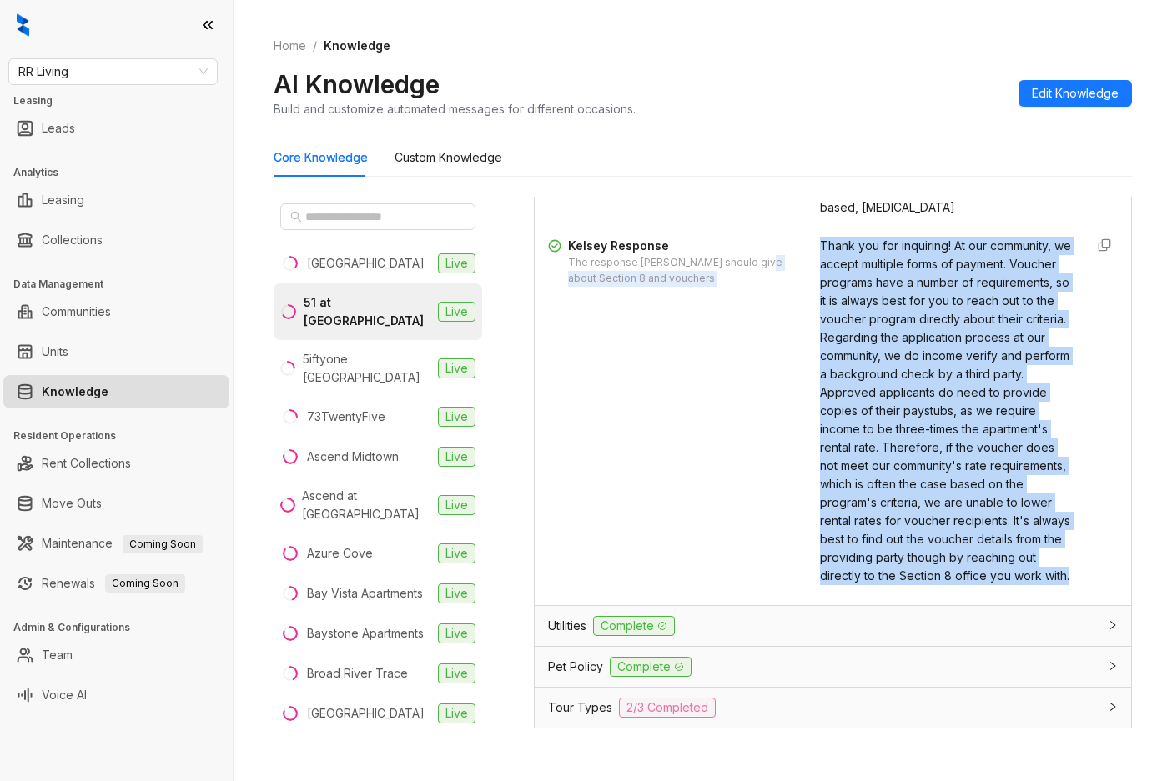
drag, startPoint x: 1005, startPoint y: 665, endPoint x: 772, endPoint y: 291, distance: 440.2
click at [772, 291] on div "Trigger Keywords Keywords that trigger this response section 8, voucher, housin…" at bounding box center [833, 373] width 570 height 437
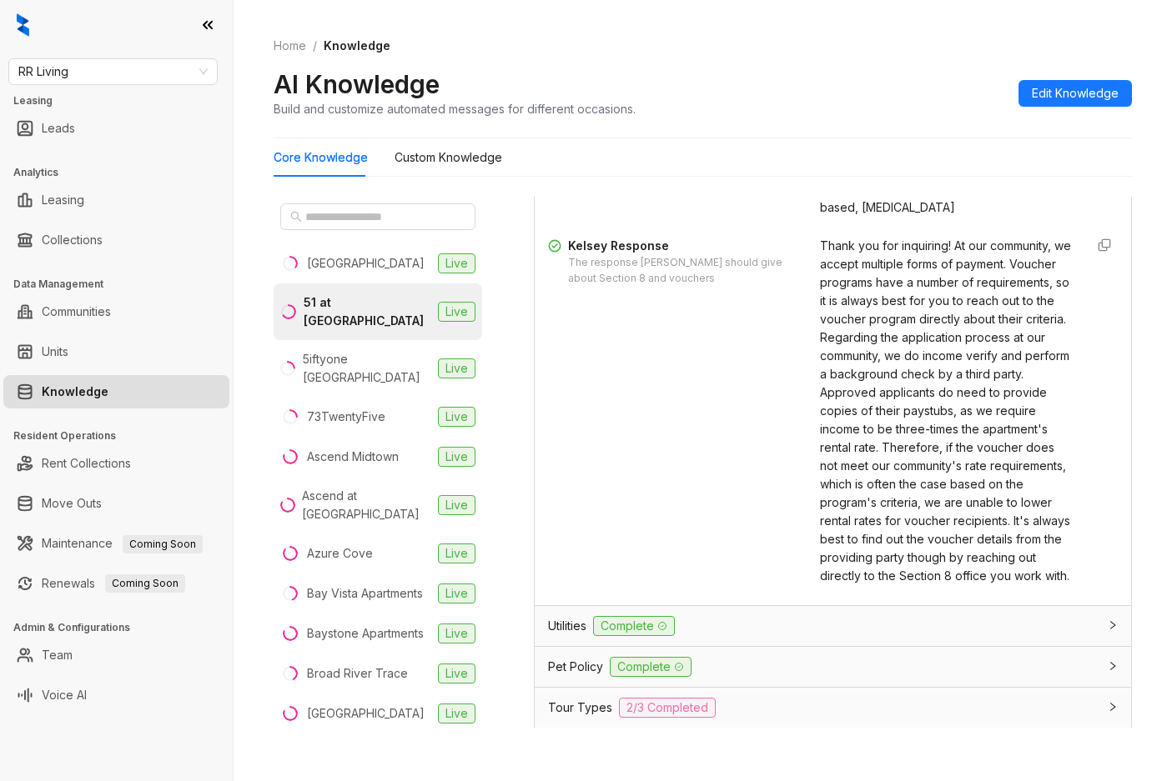
click at [795, 277] on div "Kelsey Response The response Kelsey should give about Section 8 and vouchers Th…" at bounding box center [833, 411] width 570 height 349
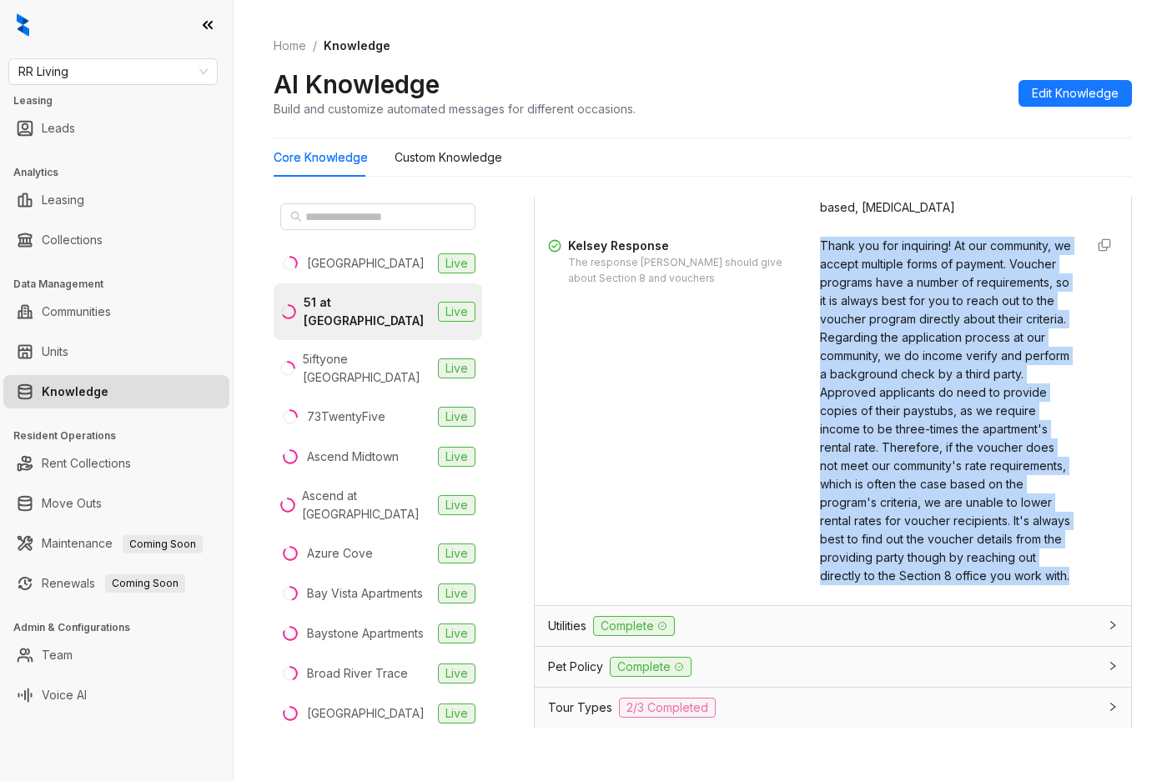
drag, startPoint x: 822, startPoint y: 287, endPoint x: 1022, endPoint y: 646, distance: 411.0
click at [1022, 585] on div "Kelsey Response The response Kelsey should give about Section 8 and vouchers Th…" at bounding box center [833, 411] width 570 height 349
copy span "Thank you for inquiring! At our community, we accept multiple forms of payment.…"
click at [172, 65] on span "RR Living" at bounding box center [112, 71] width 189 height 25
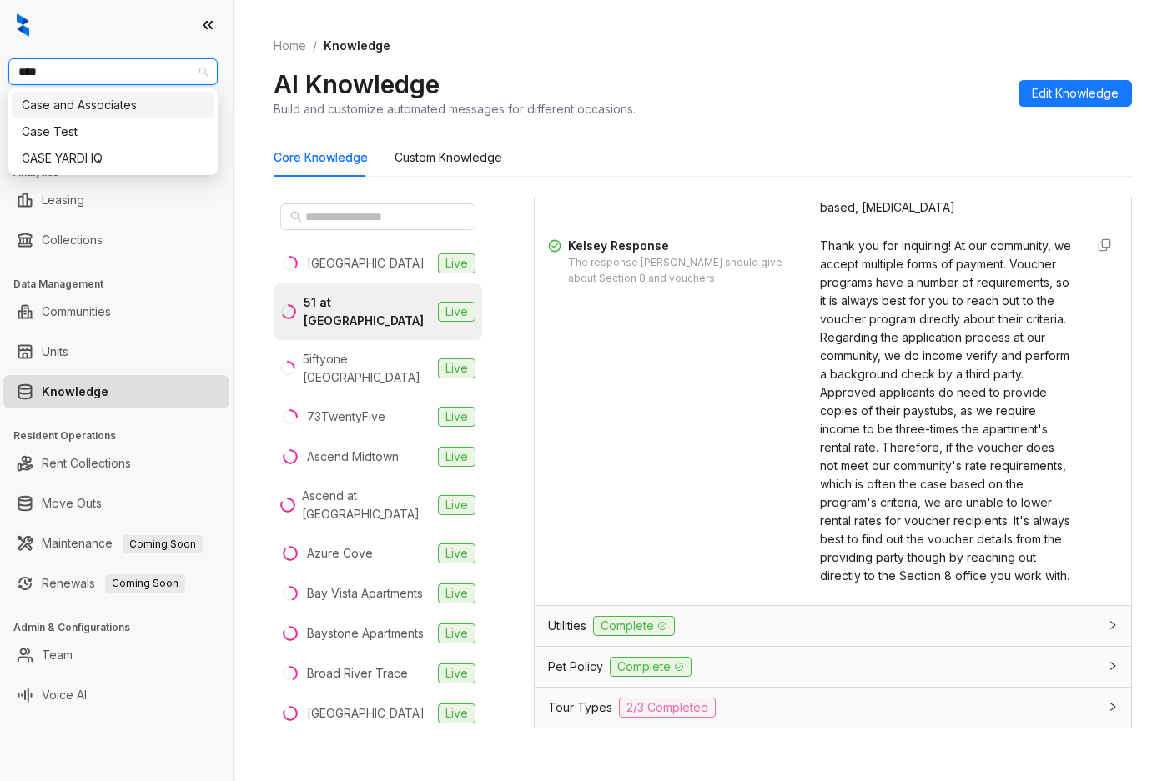
type input "****"
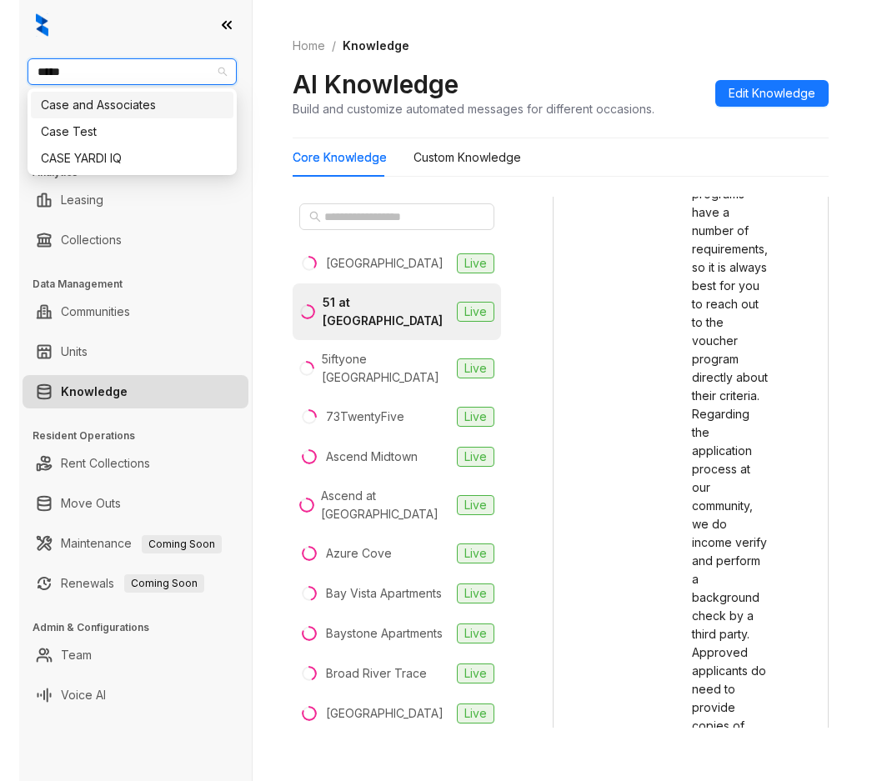
scroll to position [2327, 0]
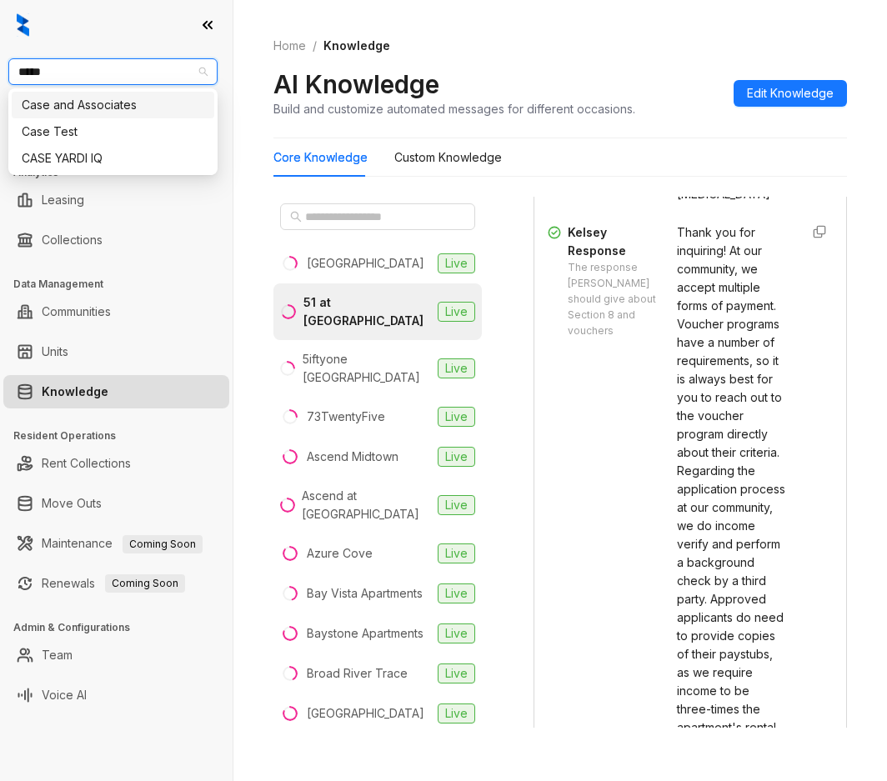
click at [103, 108] on div "Case and Associates" at bounding box center [113, 105] width 183 height 18
